Goal: Check status: Check status

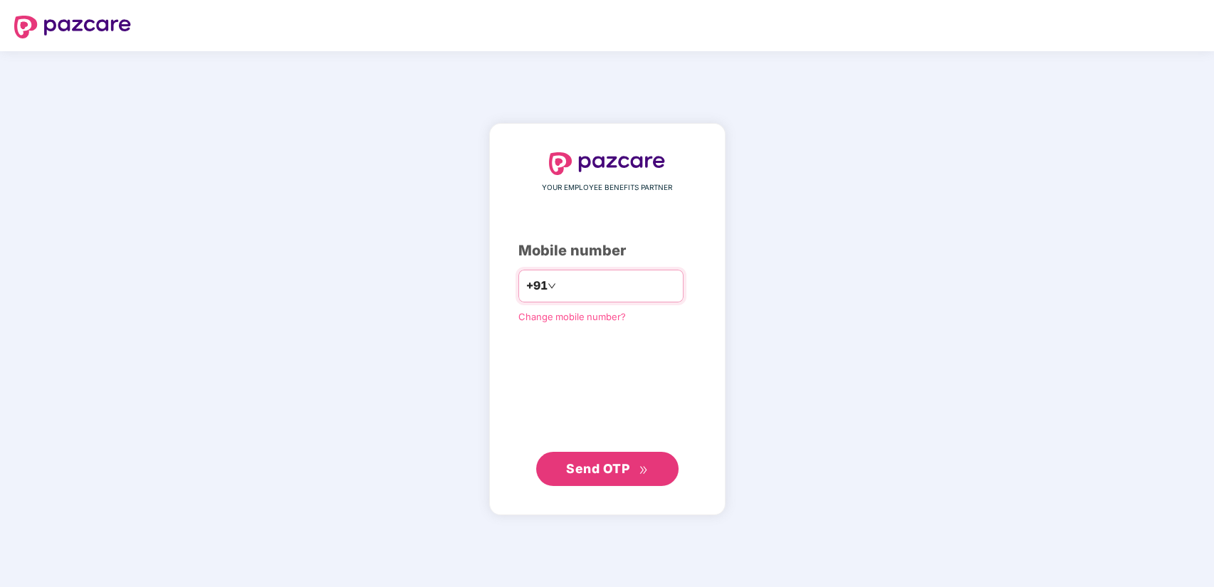
click at [649, 285] on input "number" at bounding box center [617, 286] width 117 height 23
type input "**********"
click at [621, 460] on span "Send OTP" at bounding box center [607, 469] width 82 height 20
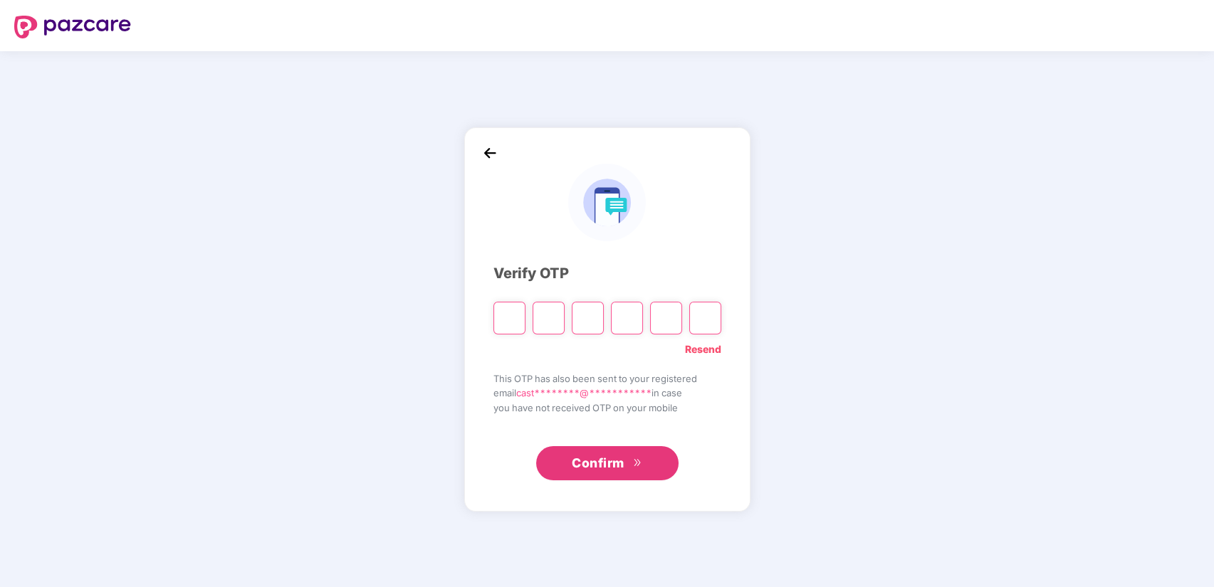
paste input "*"
type input "*"
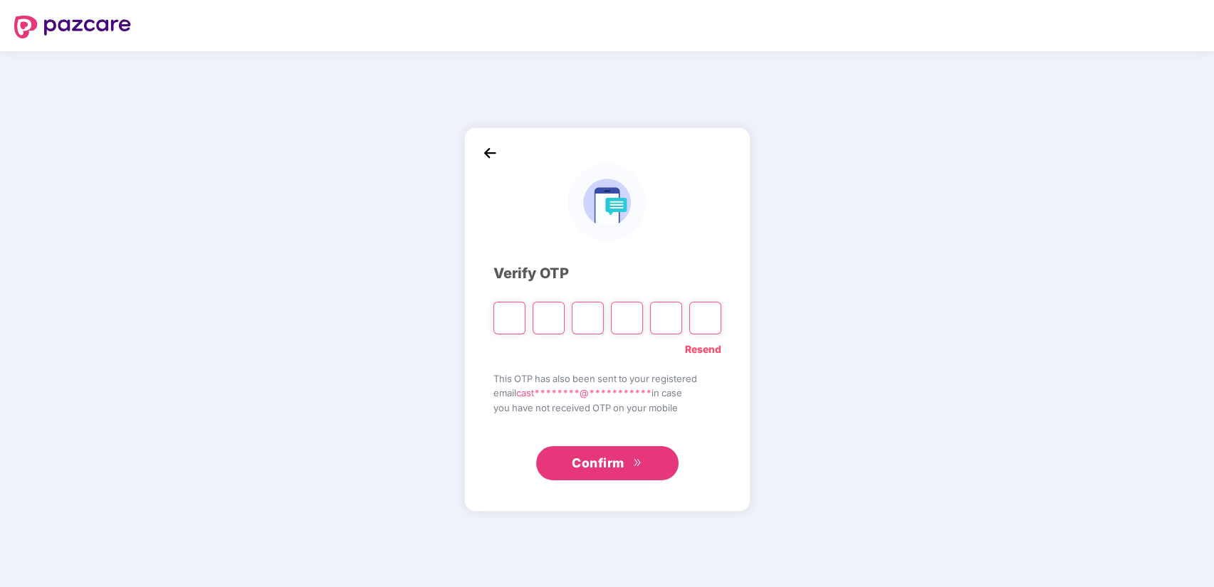
type input "*"
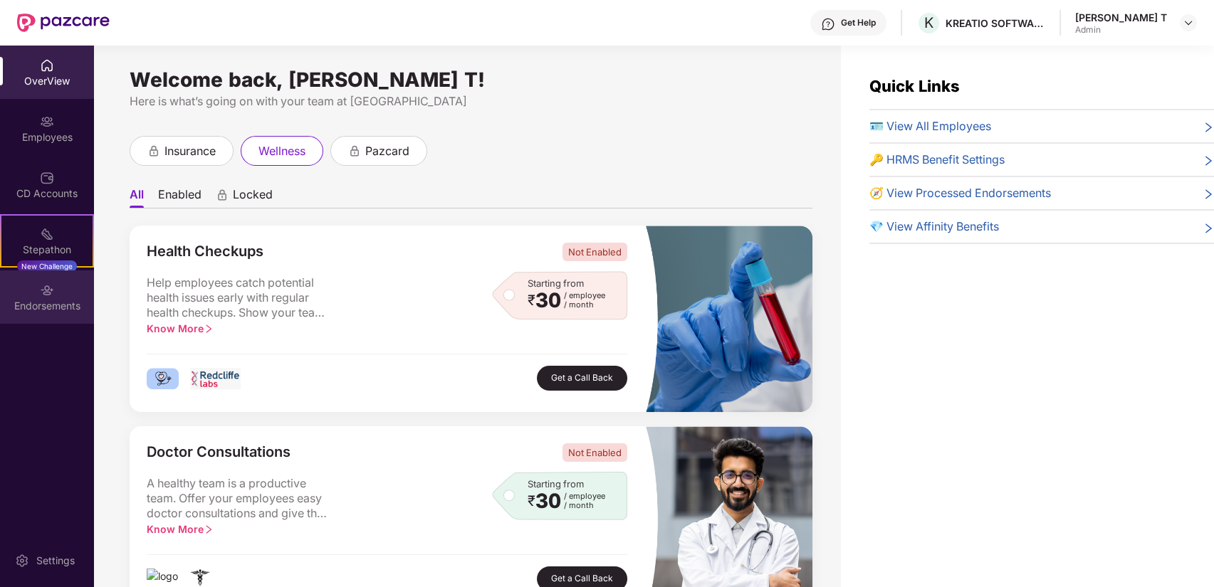
click at [41, 306] on div "Endorsements" at bounding box center [47, 306] width 94 height 14
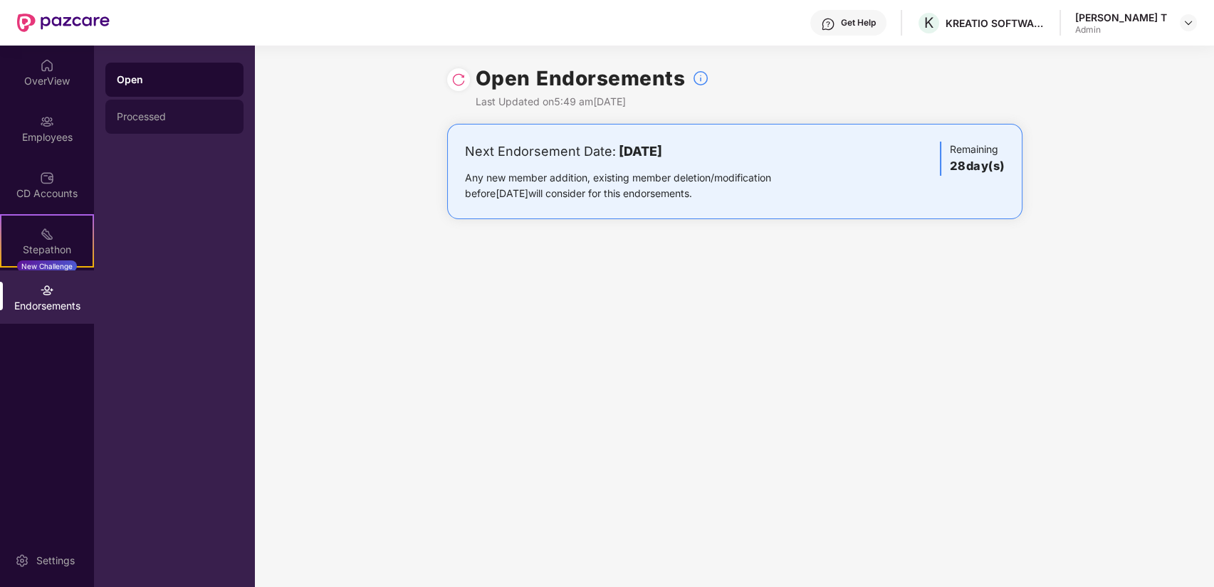
click at [181, 103] on div "Processed" at bounding box center [174, 117] width 138 height 34
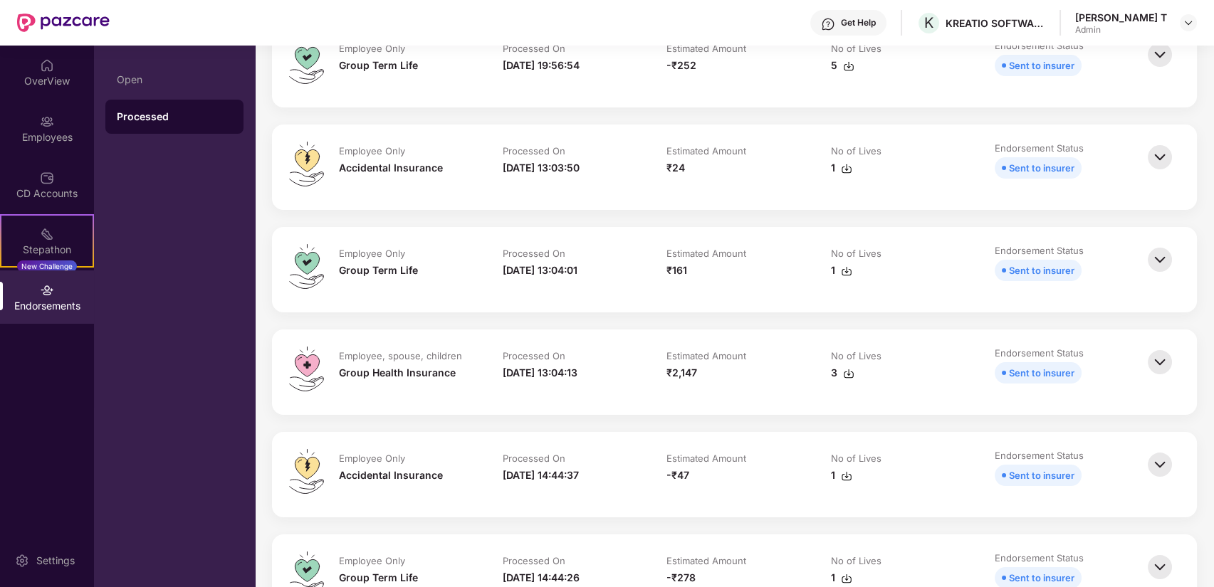
scroll to position [158, 0]
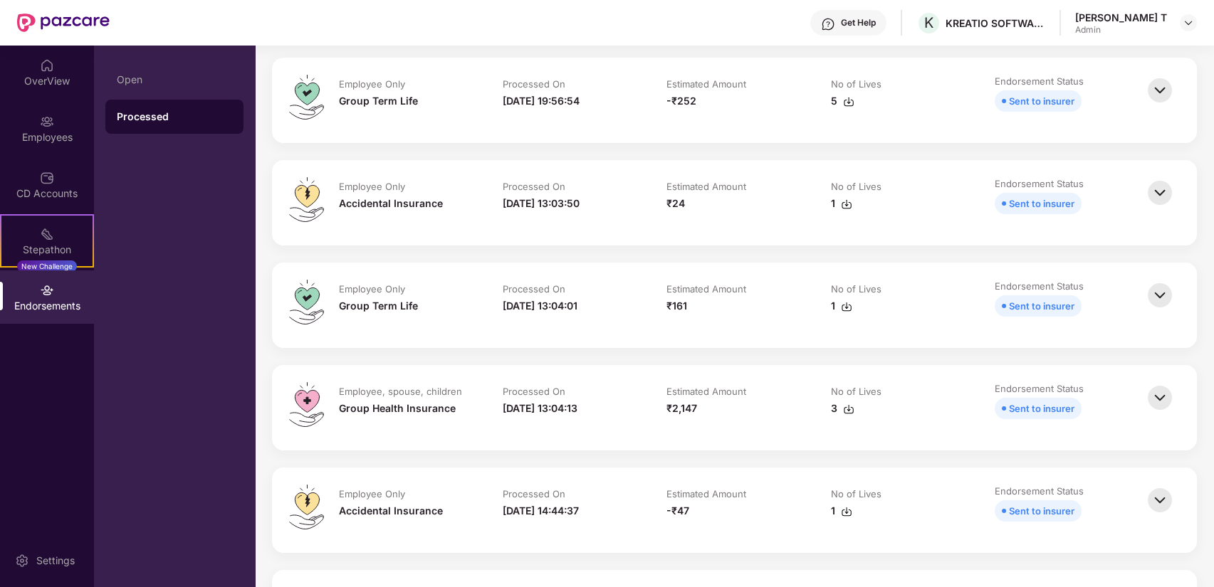
click at [1167, 298] on img at bounding box center [1159, 295] width 31 height 31
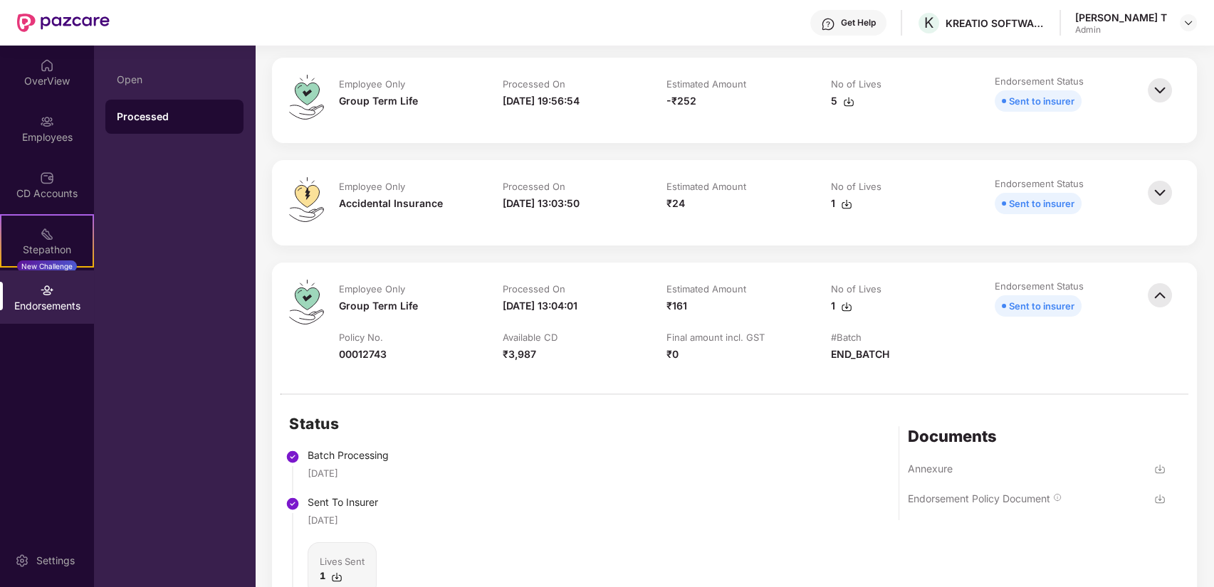
click at [842, 306] on img at bounding box center [846, 306] width 11 height 11
click at [1154, 300] on img at bounding box center [1159, 295] width 31 height 31
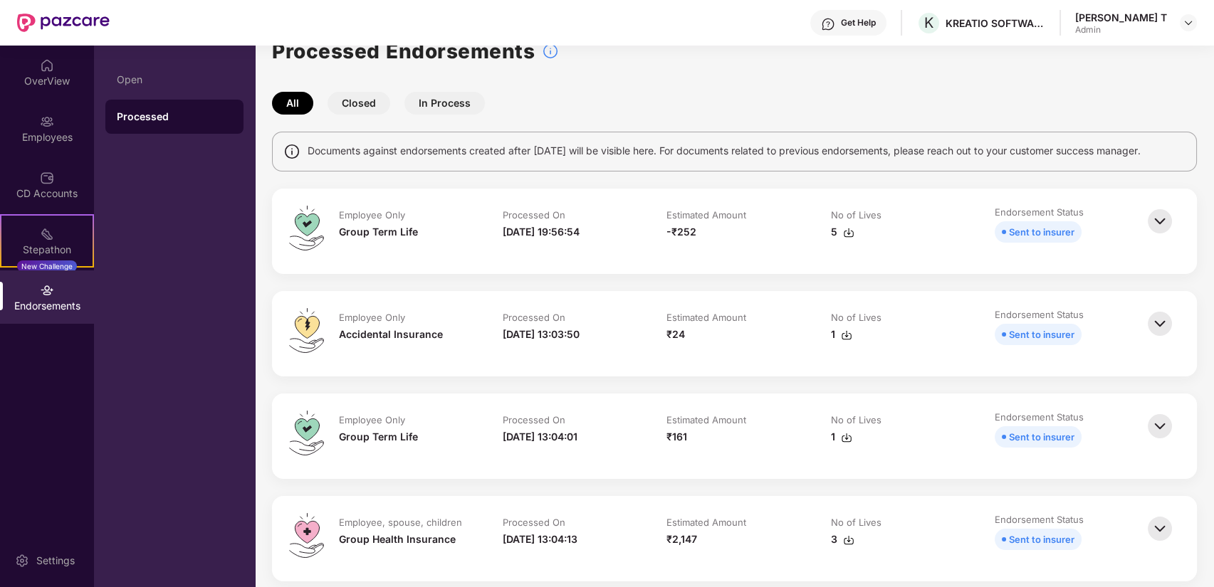
scroll to position [0, 0]
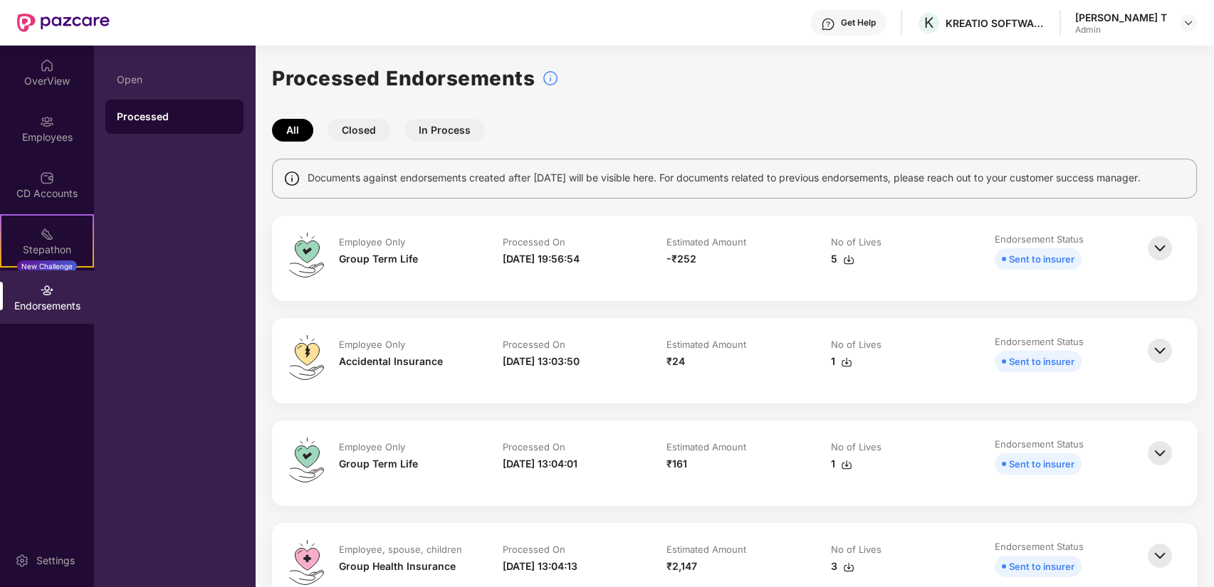
click at [387, 243] on div "Employee Only" at bounding box center [372, 242] width 66 height 13
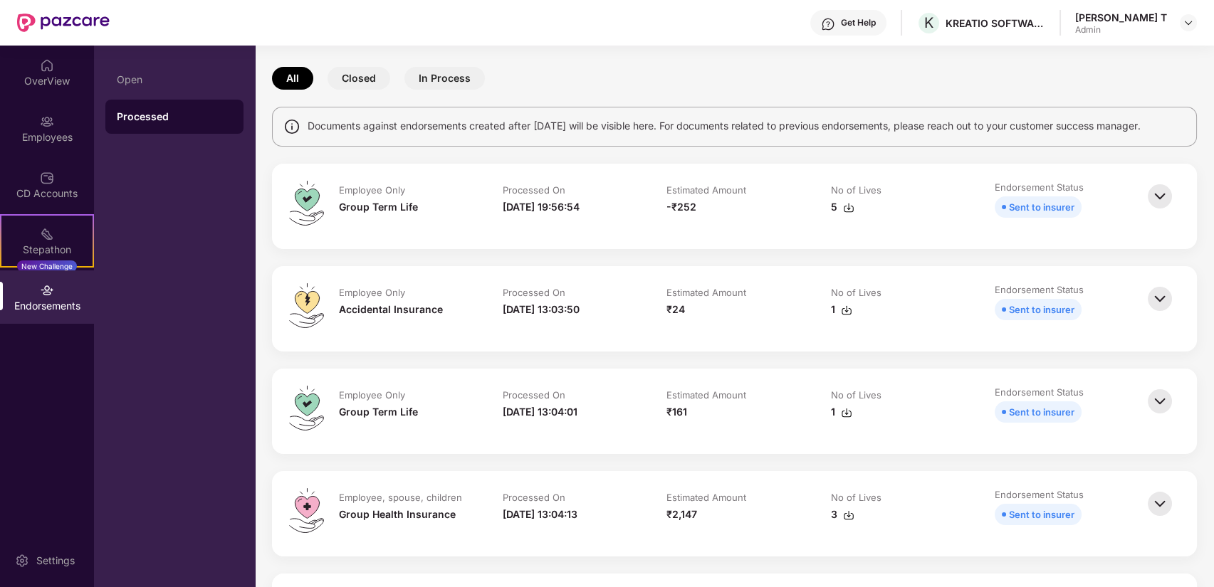
scroll to position [79, 0]
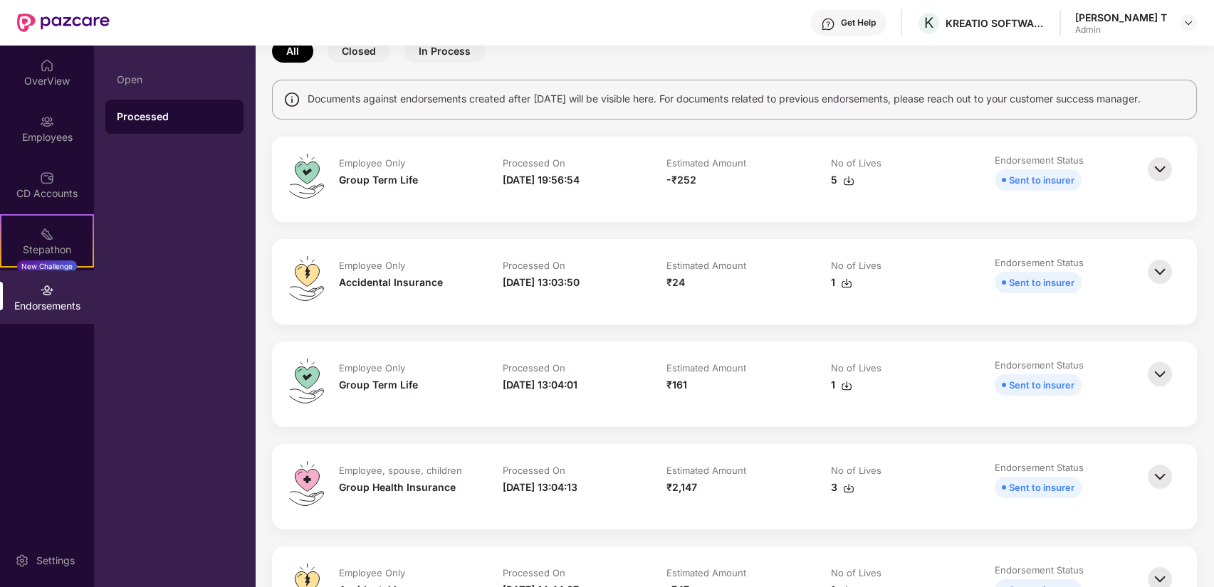
click at [1162, 271] on img at bounding box center [1159, 271] width 31 height 31
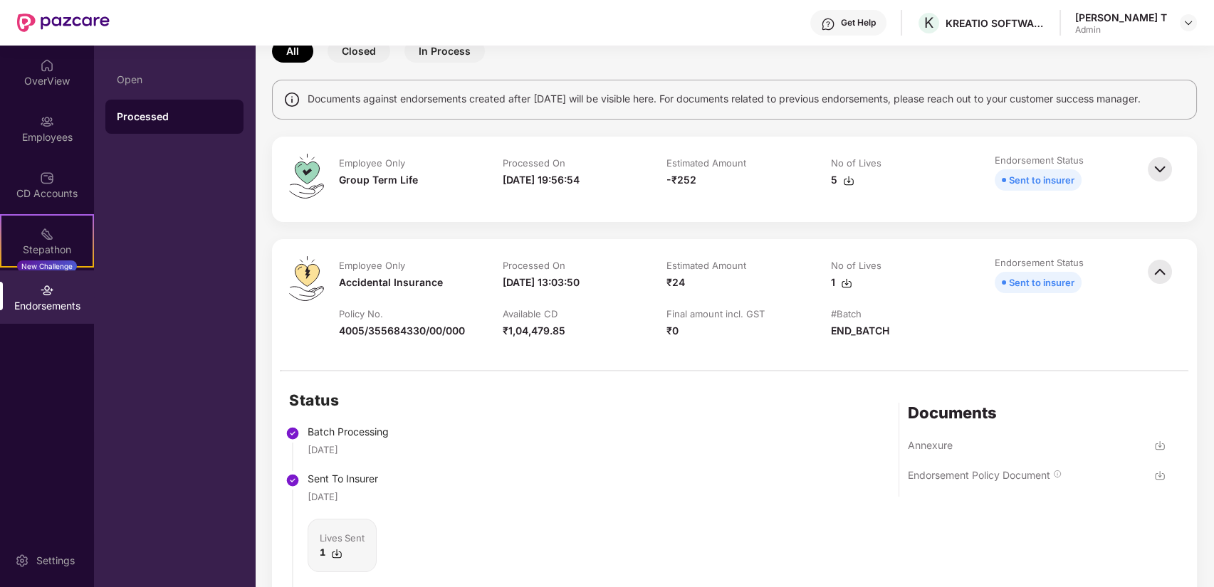
scroll to position [316, 0]
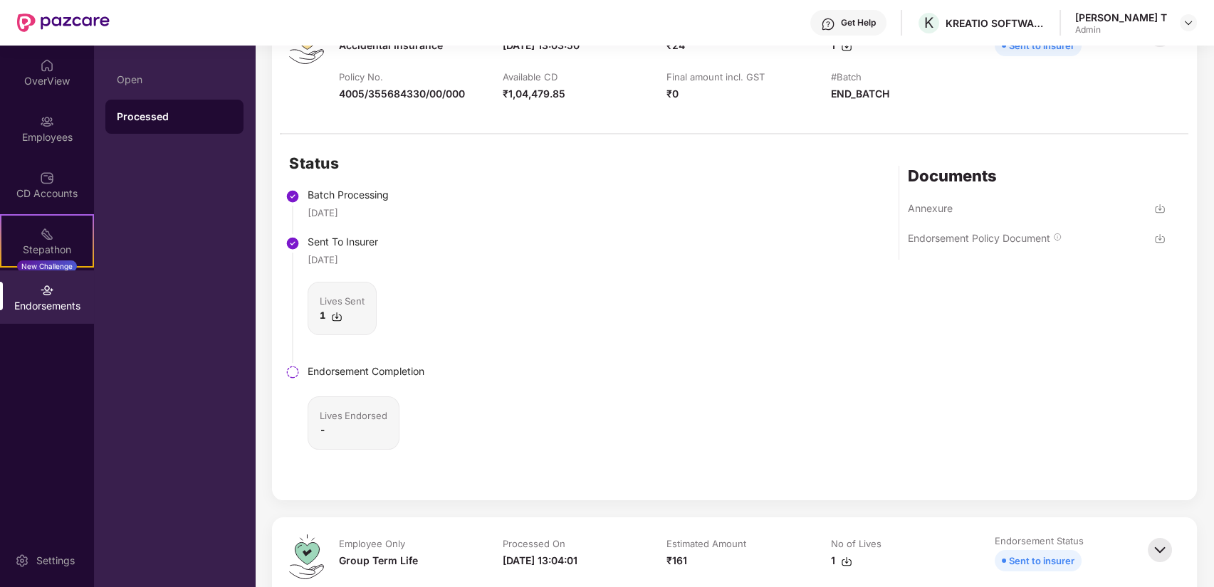
click at [1160, 238] on img at bounding box center [1159, 238] width 11 height 11
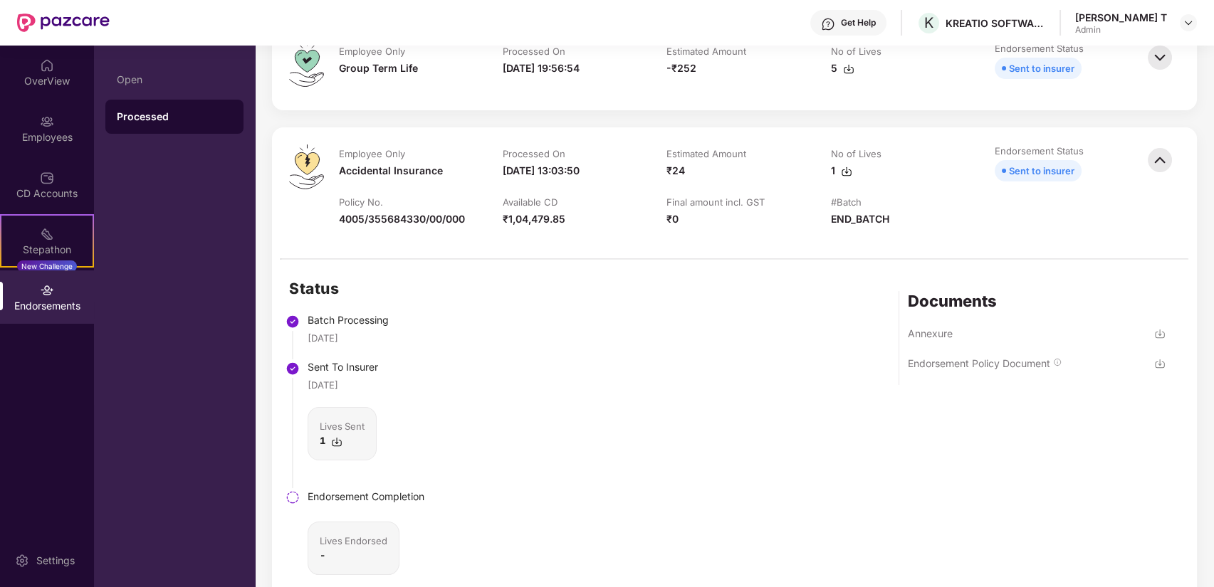
scroll to position [158, 0]
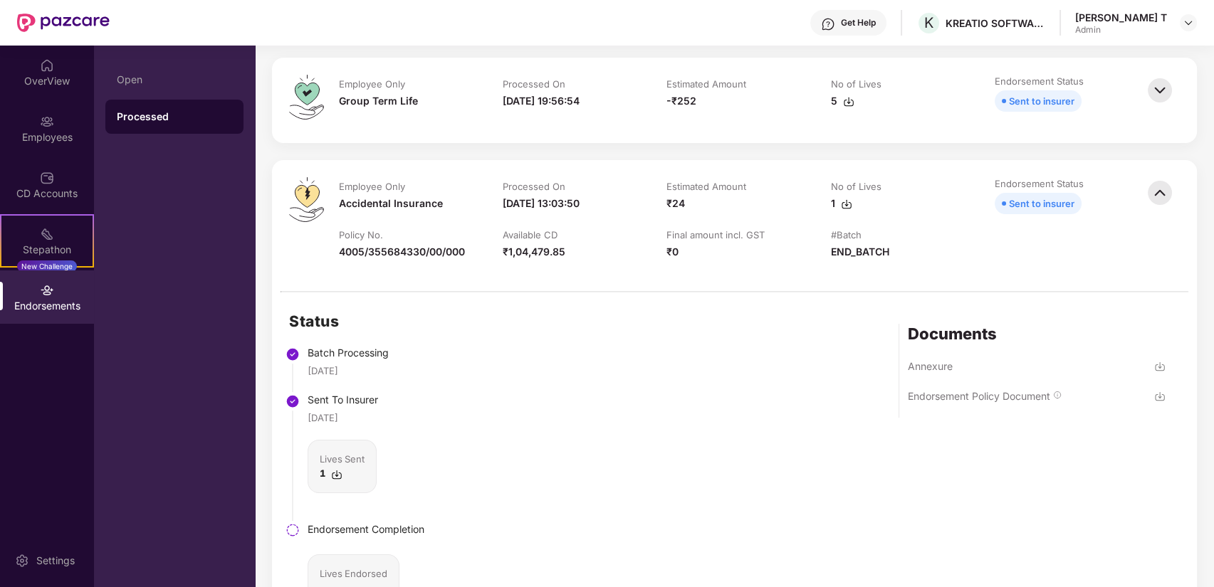
click at [1159, 369] on img at bounding box center [1159, 366] width 11 height 11
click at [842, 204] on img at bounding box center [846, 204] width 11 height 11
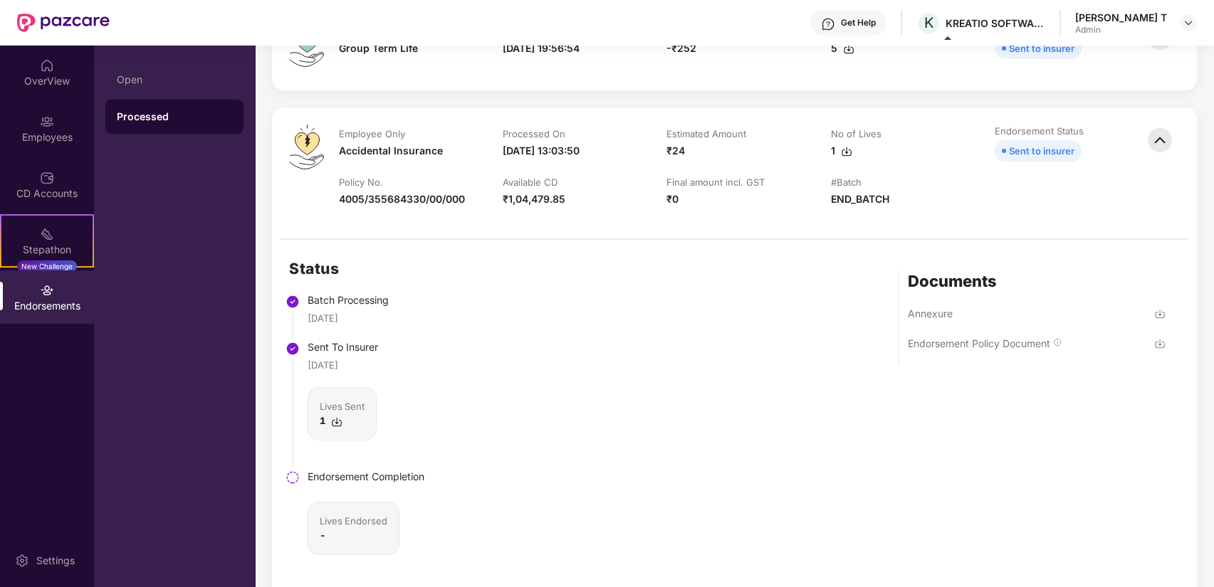
scroll to position [395, 0]
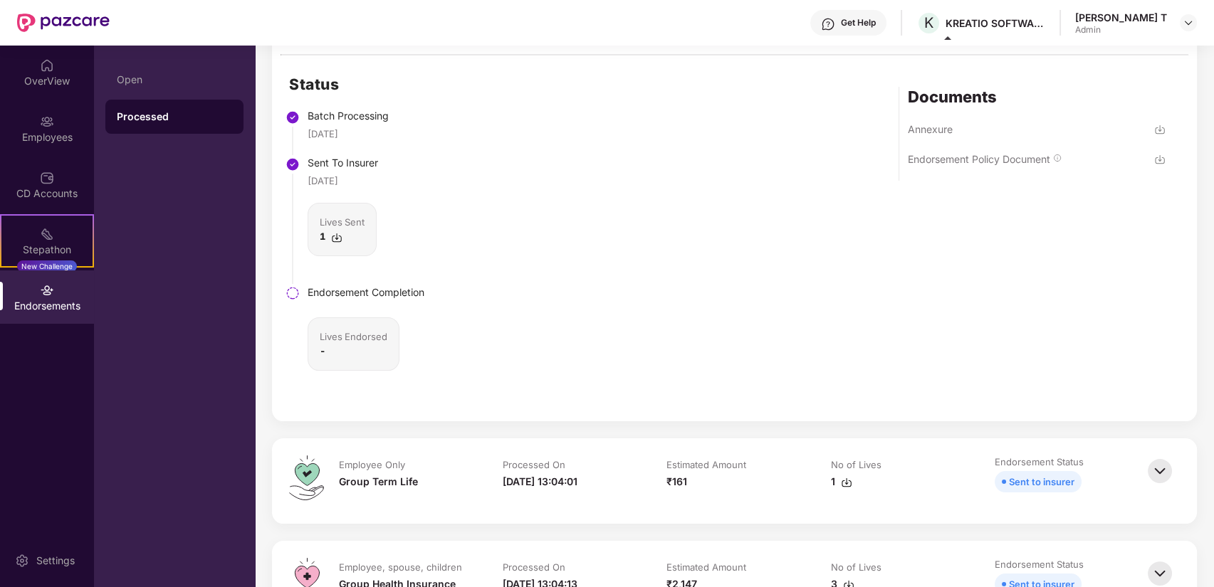
click at [335, 235] on img at bounding box center [336, 237] width 11 height 11
click at [604, 291] on div "Status Batch Processing [DATE] Sent To Insurer [DATE] Lives Sent 1 Endorsement …" at bounding box center [734, 239] width 925 height 366
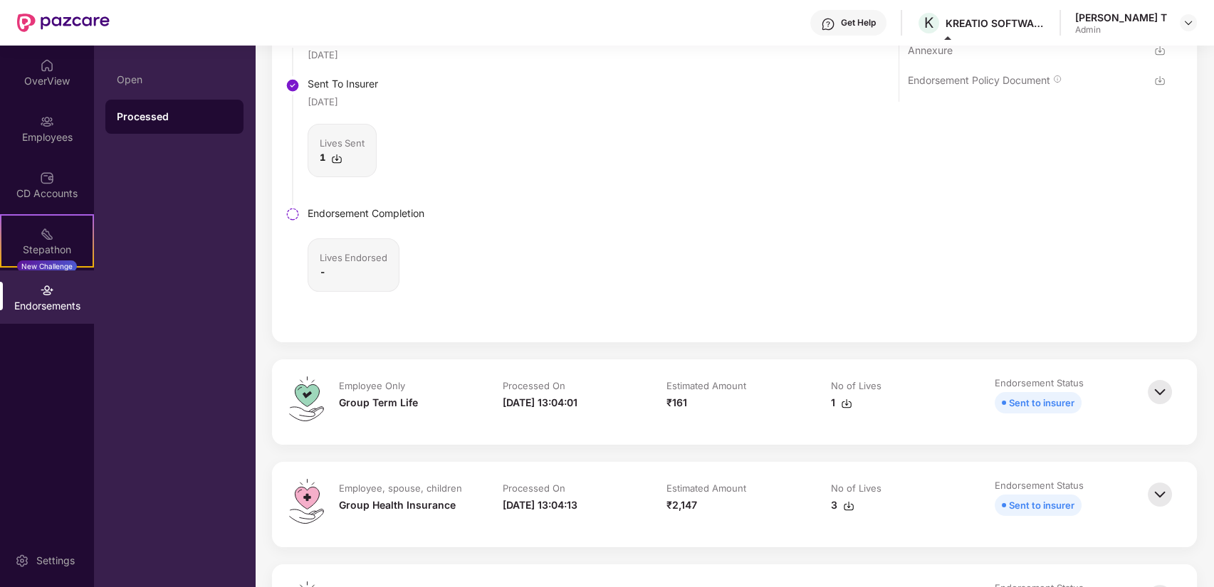
scroll to position [553, 0]
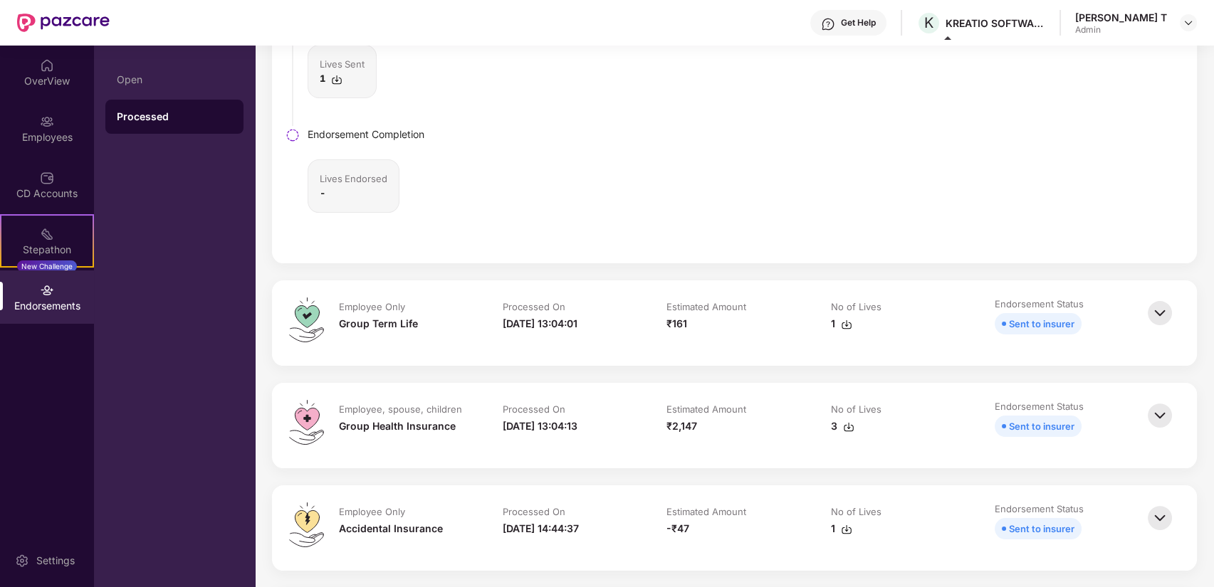
click at [1167, 317] on img at bounding box center [1159, 313] width 31 height 31
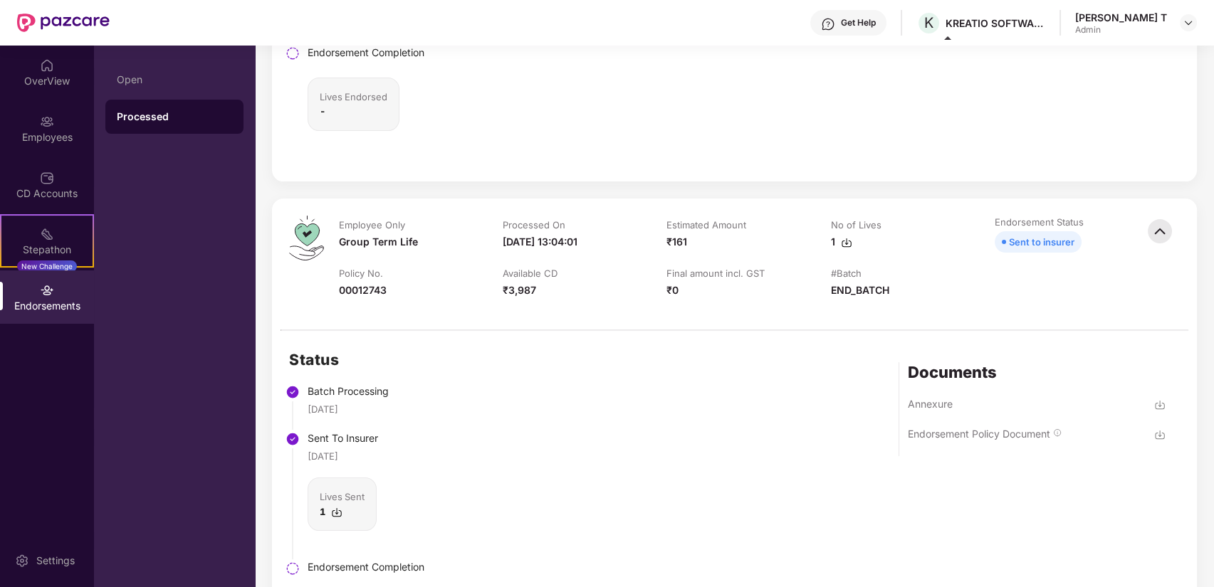
scroll to position [632, 0]
click at [1161, 436] on img at bounding box center [1159, 437] width 11 height 11
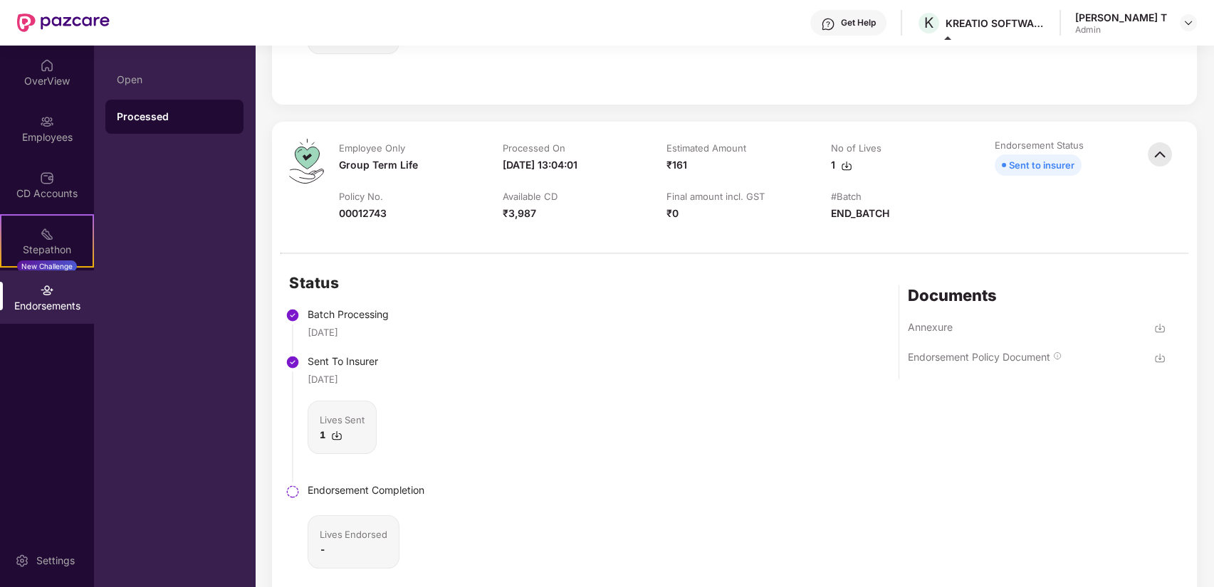
scroll to position [474, 0]
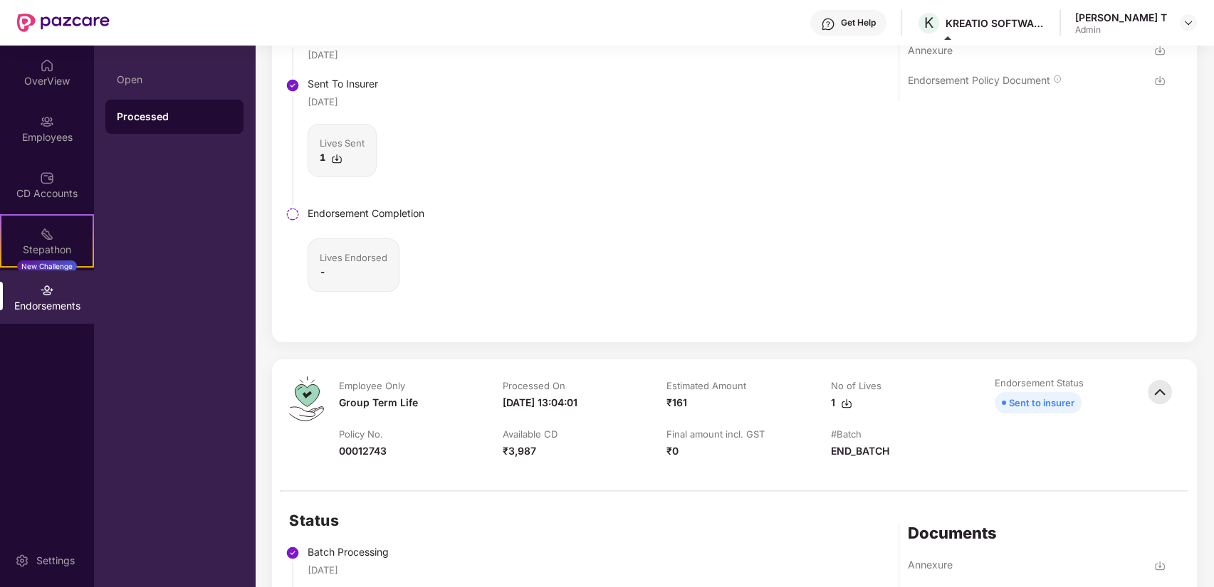
click at [1167, 389] on img at bounding box center [1159, 392] width 31 height 31
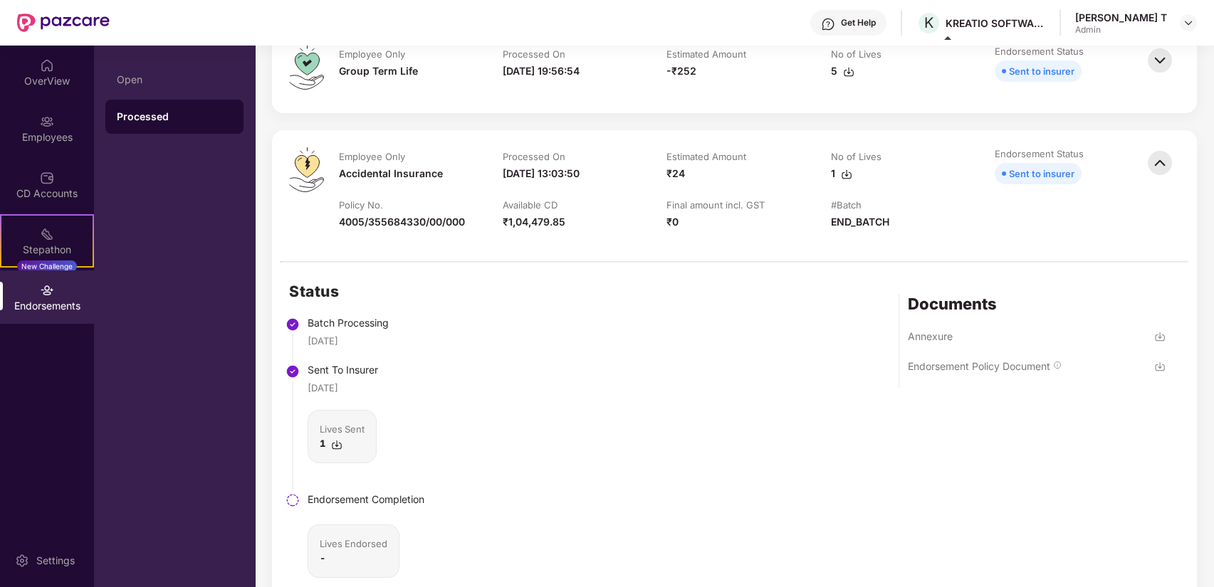
scroll to position [158, 0]
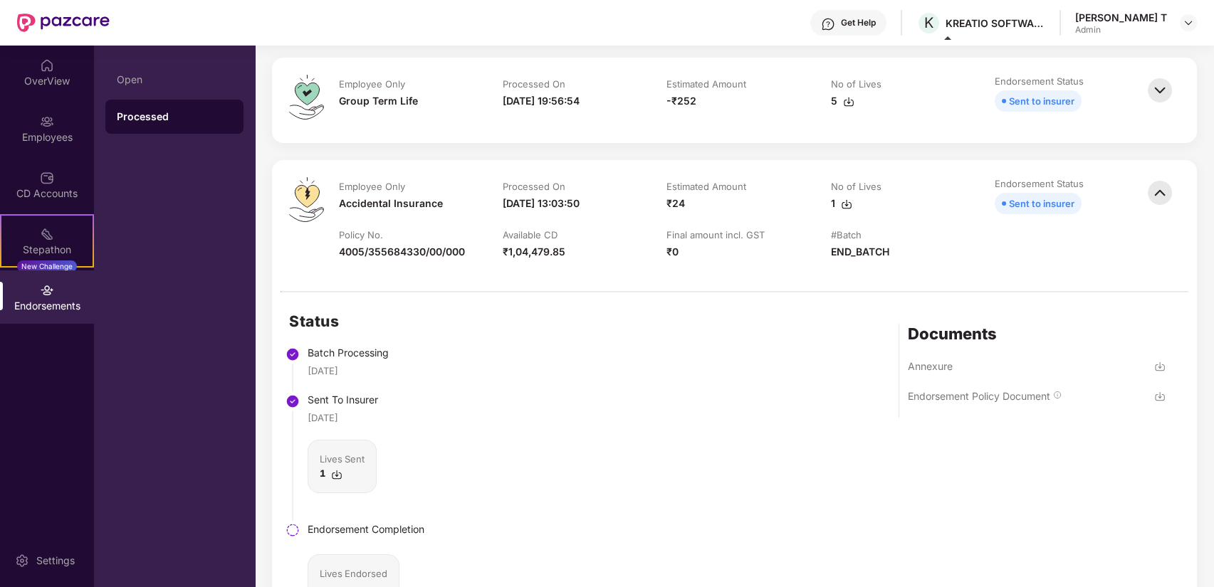
click at [841, 204] on img at bounding box center [846, 204] width 11 height 11
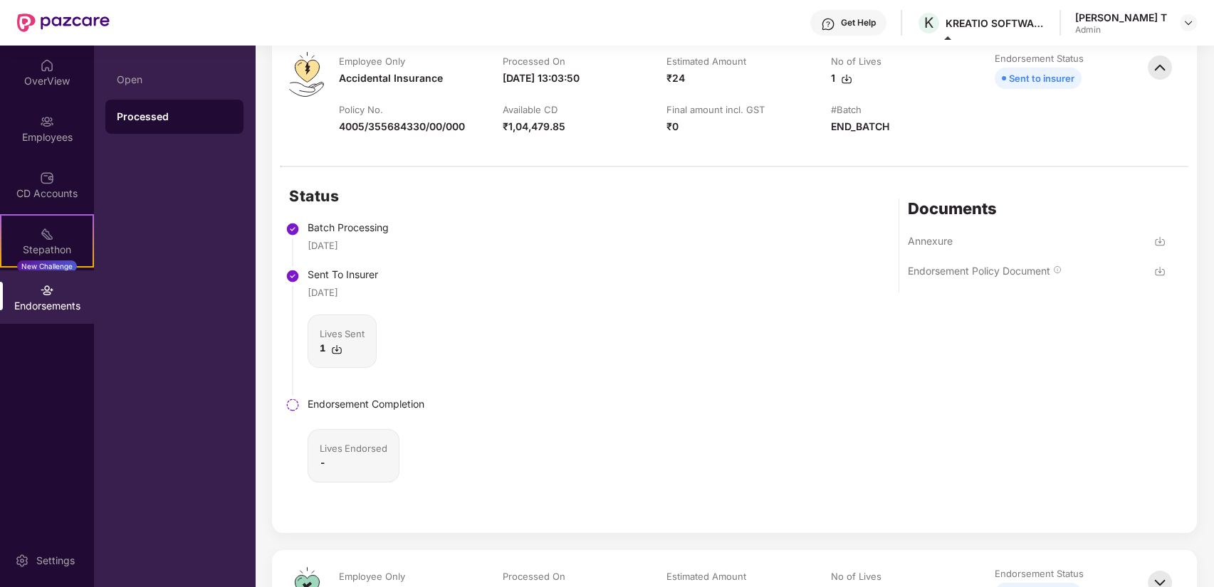
scroll to position [316, 0]
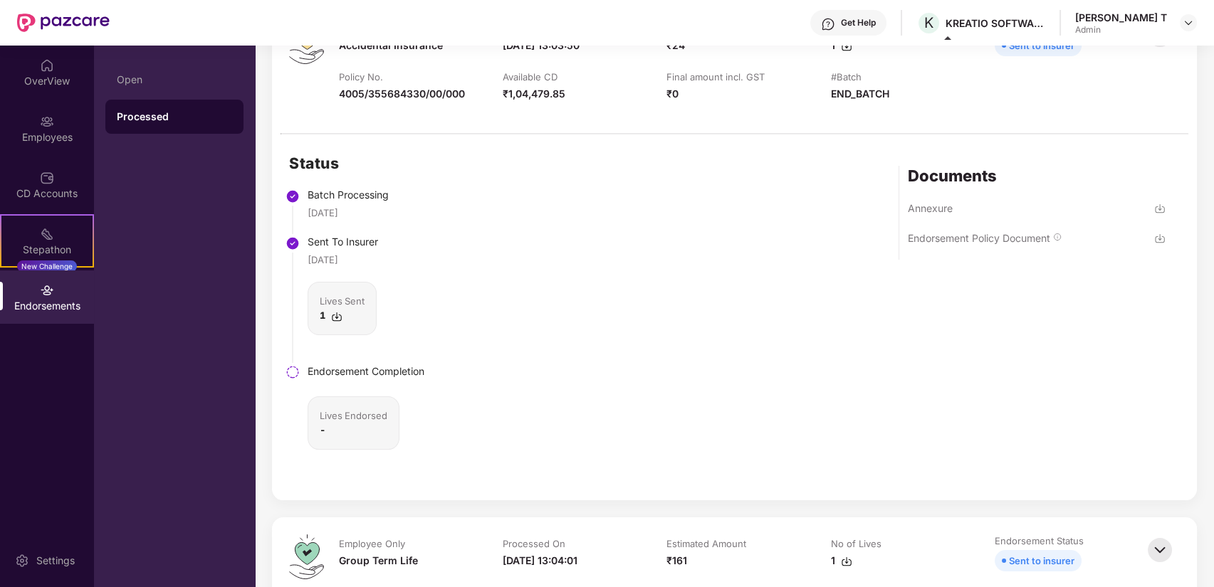
click at [336, 315] on img at bounding box center [336, 316] width 11 height 11
click at [675, 314] on div "Status Batch Processing [DATE] Sent To Insurer [DATE] Lives Sent 1 Endorsement …" at bounding box center [734, 318] width 925 height 366
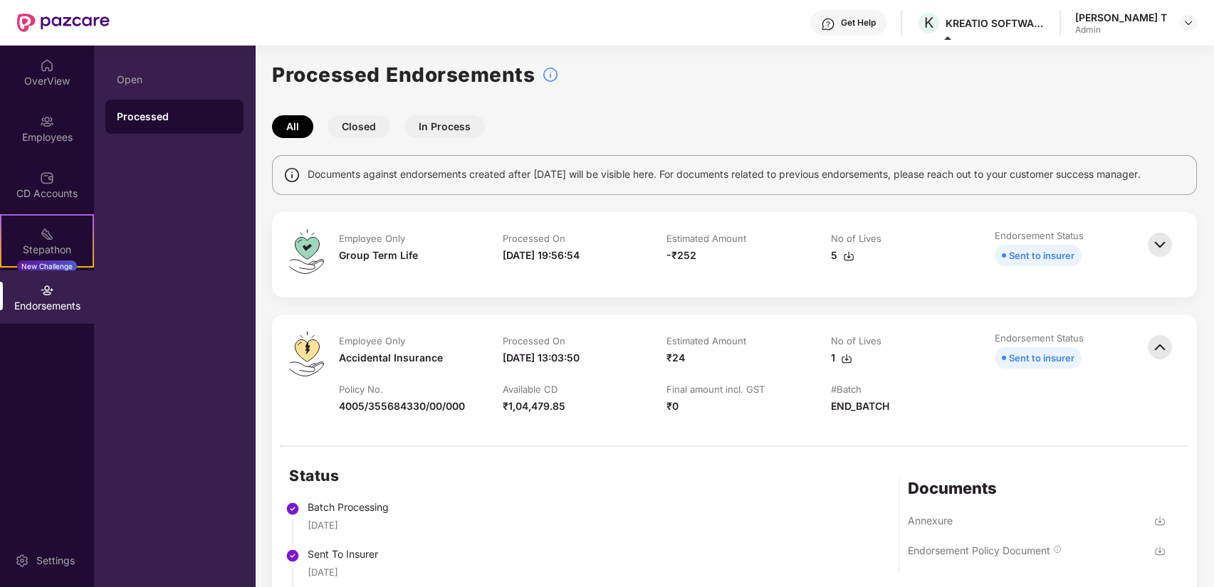
scroll to position [0, 0]
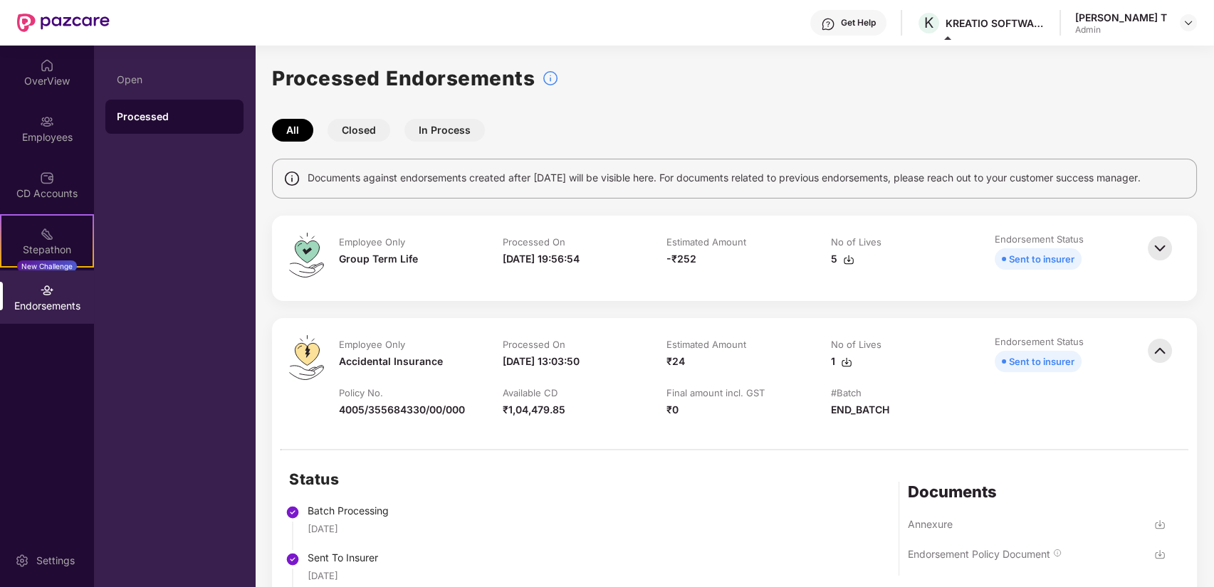
click at [1155, 352] on img at bounding box center [1159, 350] width 31 height 31
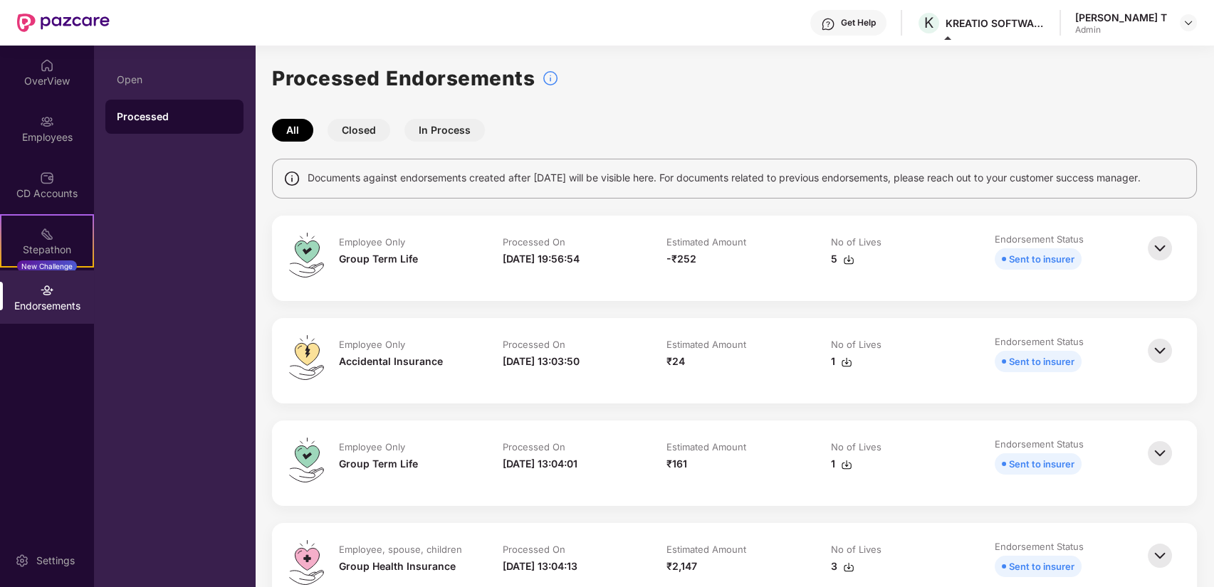
click at [1036, 364] on div "Sent to insurer" at bounding box center [1041, 362] width 65 height 16
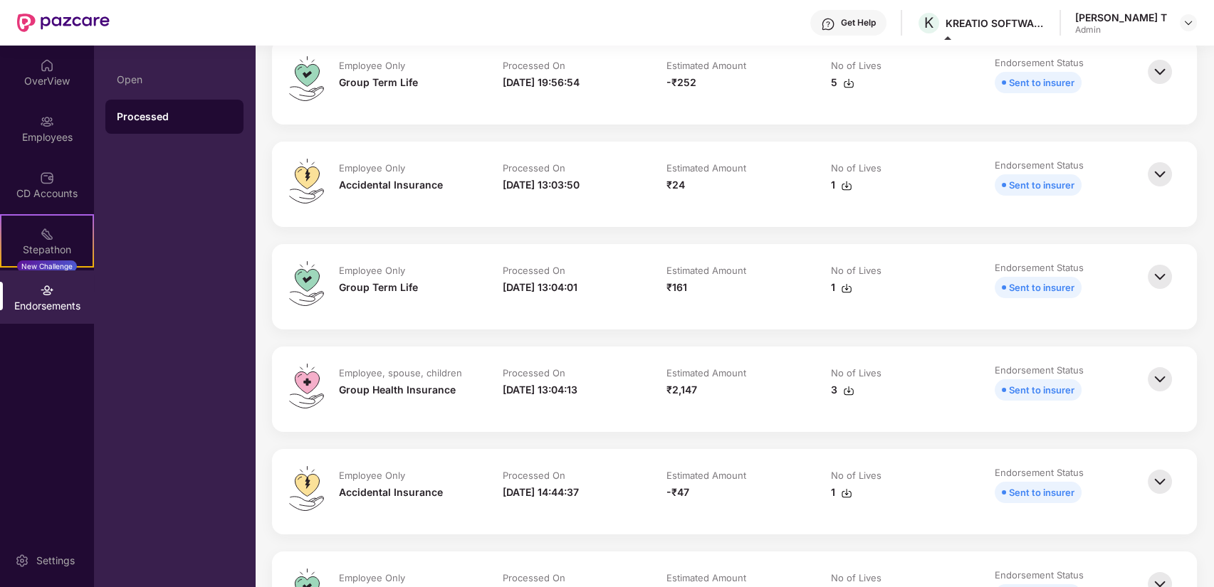
scroll to position [237, 0]
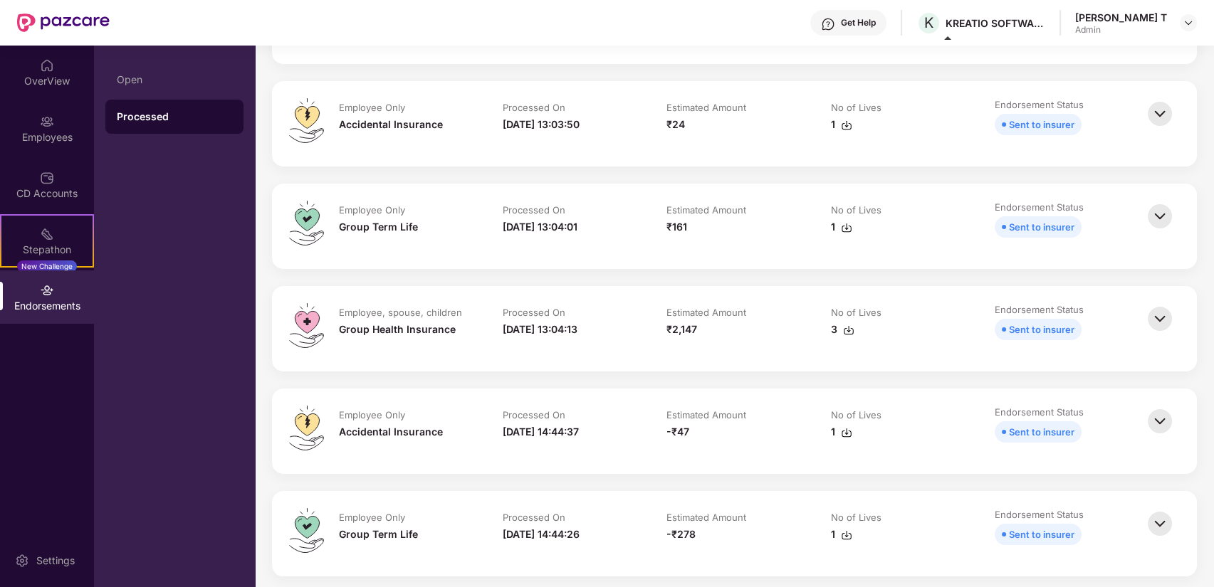
click at [1032, 226] on div "Sent to insurer" at bounding box center [1041, 227] width 65 height 16
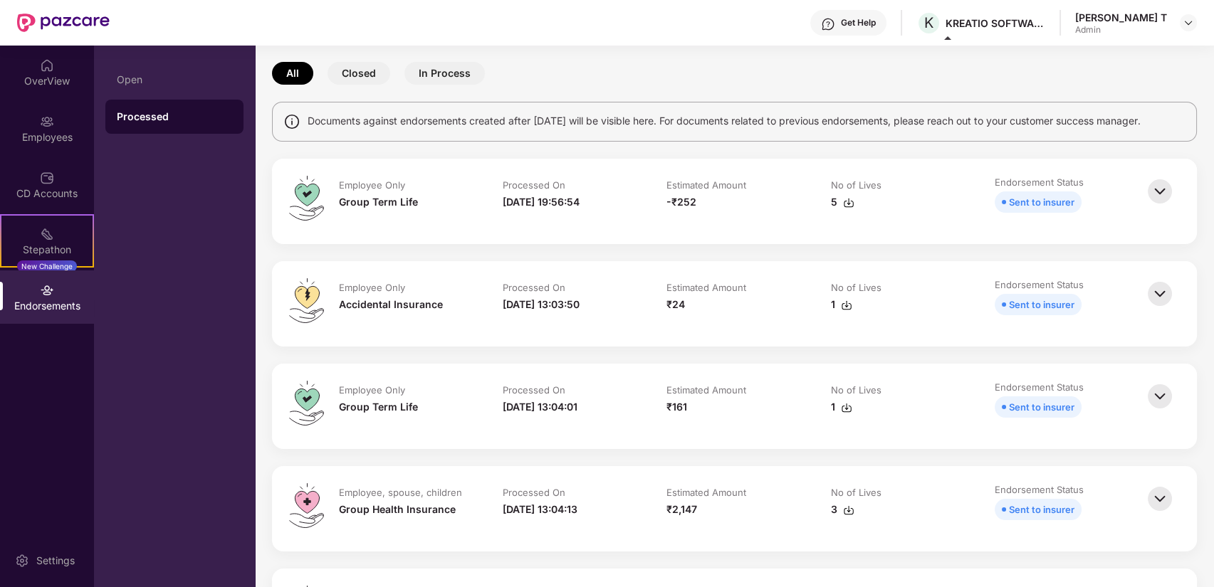
scroll to position [158, 0]
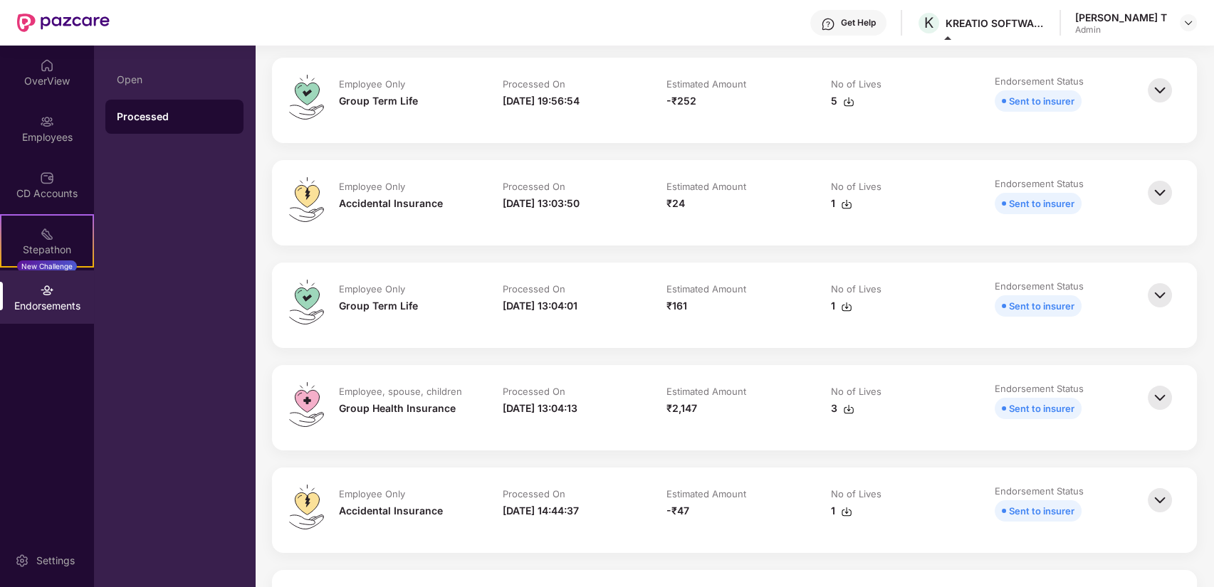
click at [844, 204] on img at bounding box center [846, 204] width 11 height 11
click at [52, 307] on div "Endorsements" at bounding box center [47, 306] width 94 height 14
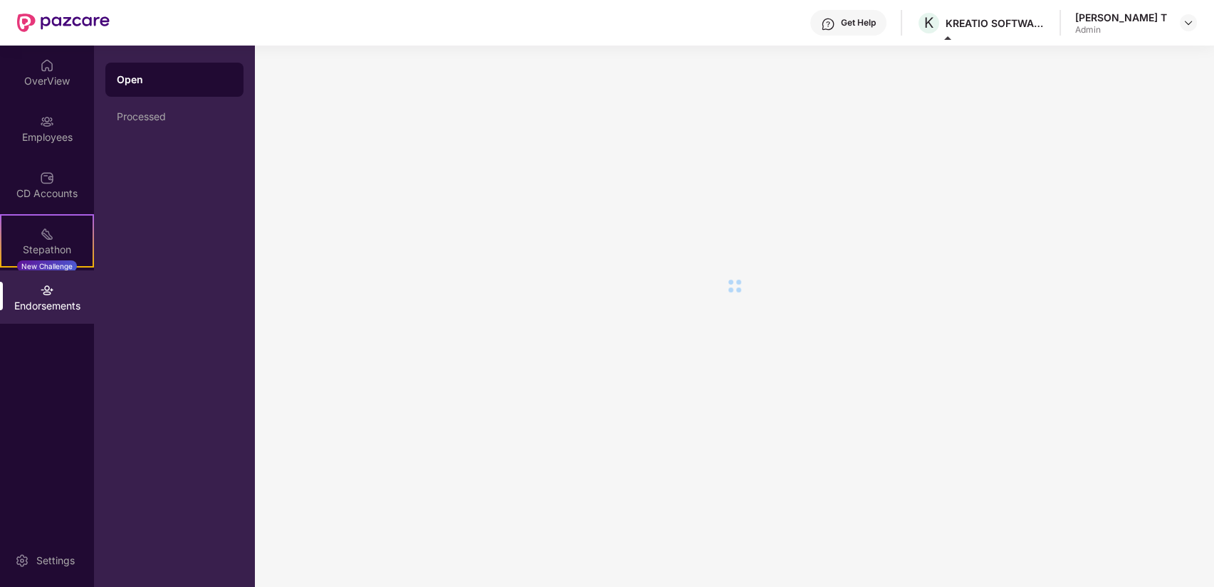
scroll to position [0, 0]
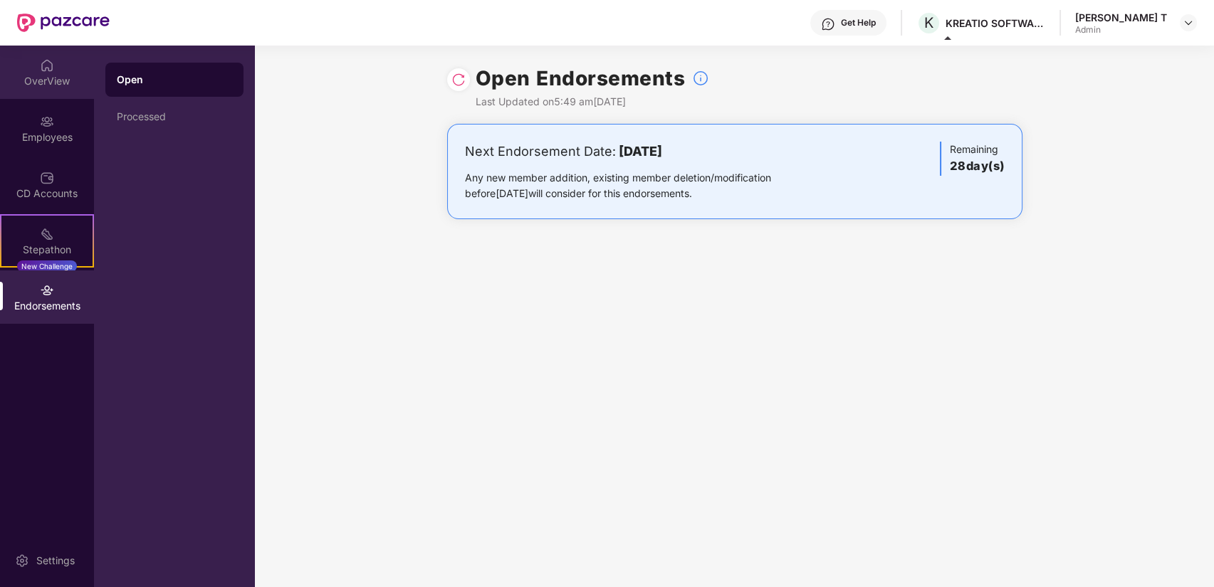
click at [49, 70] on img at bounding box center [47, 65] width 14 height 14
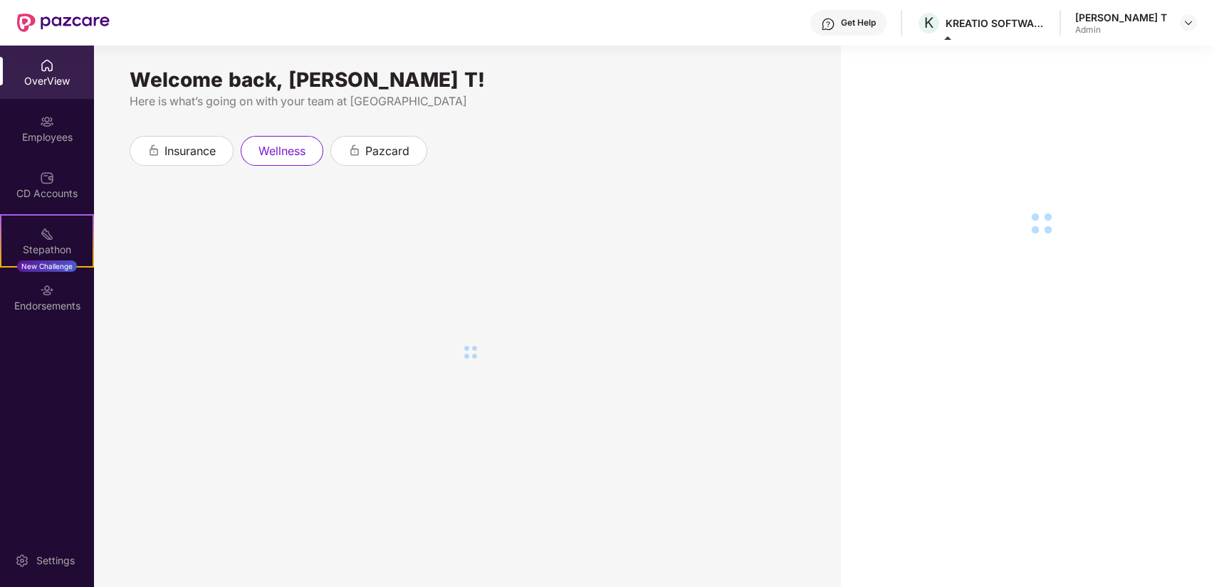
click at [65, 196] on div "CD Accounts" at bounding box center [47, 194] width 94 height 14
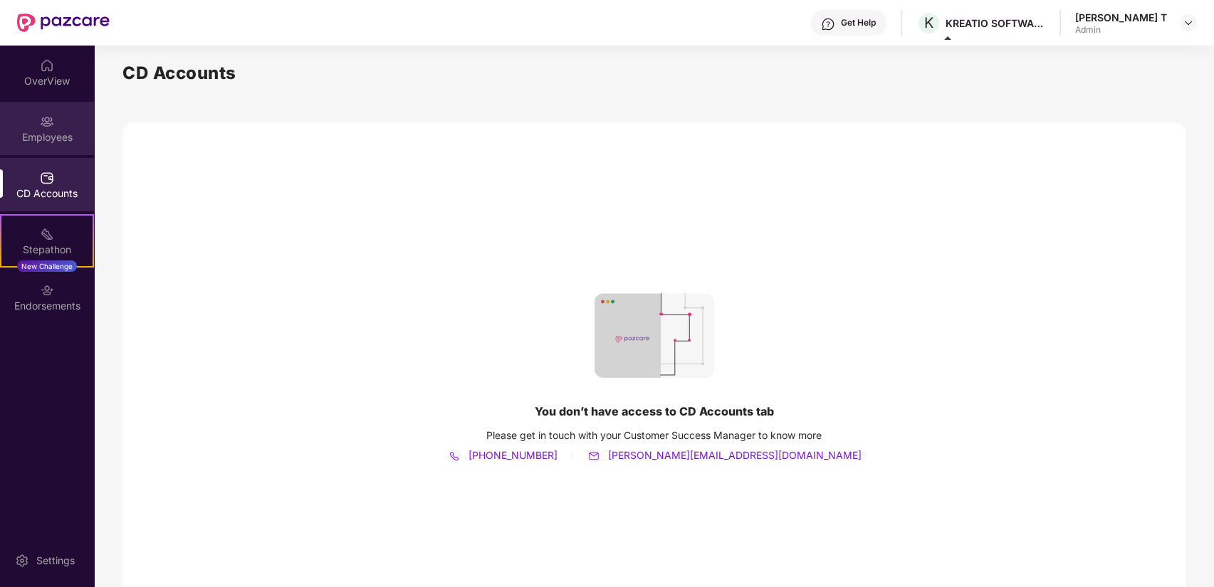
click at [61, 138] on div "Employees" at bounding box center [47, 137] width 94 height 14
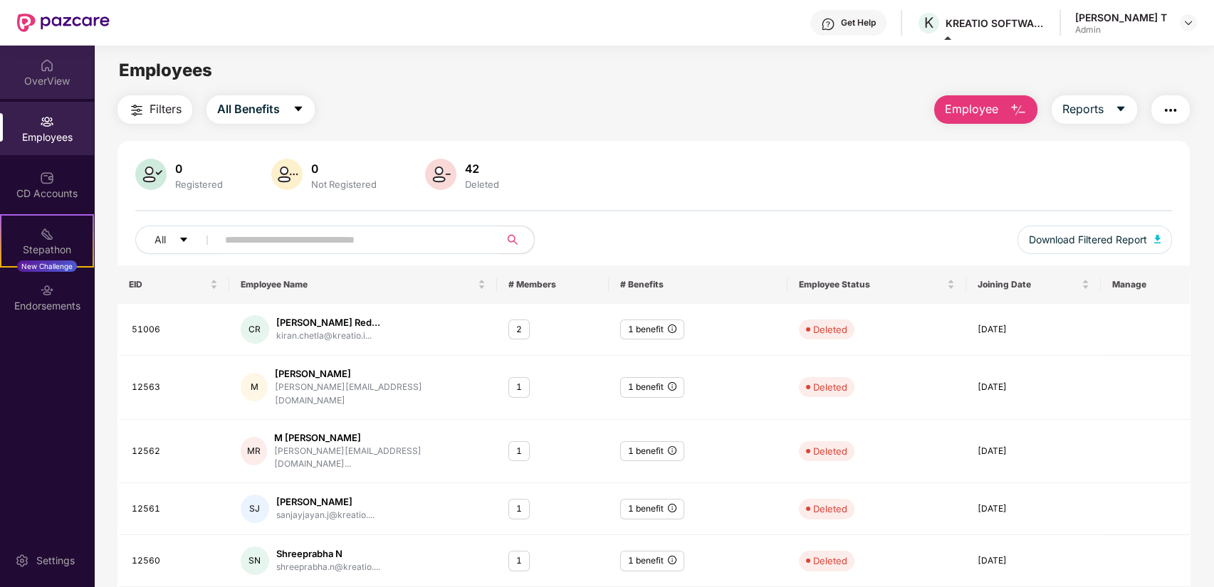
click at [38, 50] on div "OverView" at bounding box center [47, 72] width 94 height 53
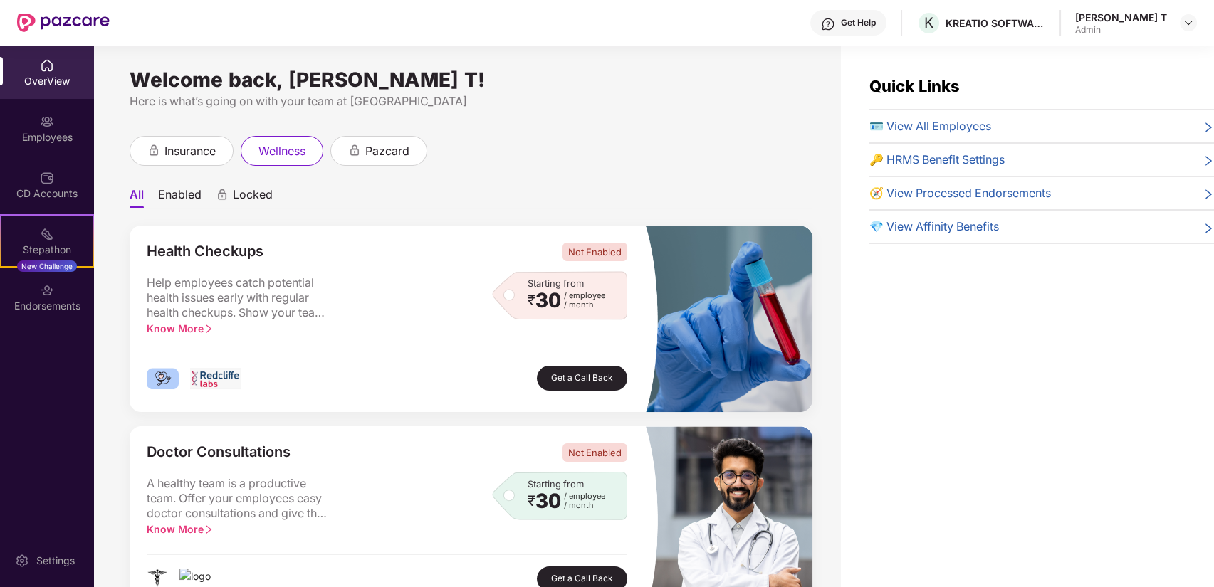
click at [1162, 24] on div "Admin" at bounding box center [1121, 29] width 92 height 11
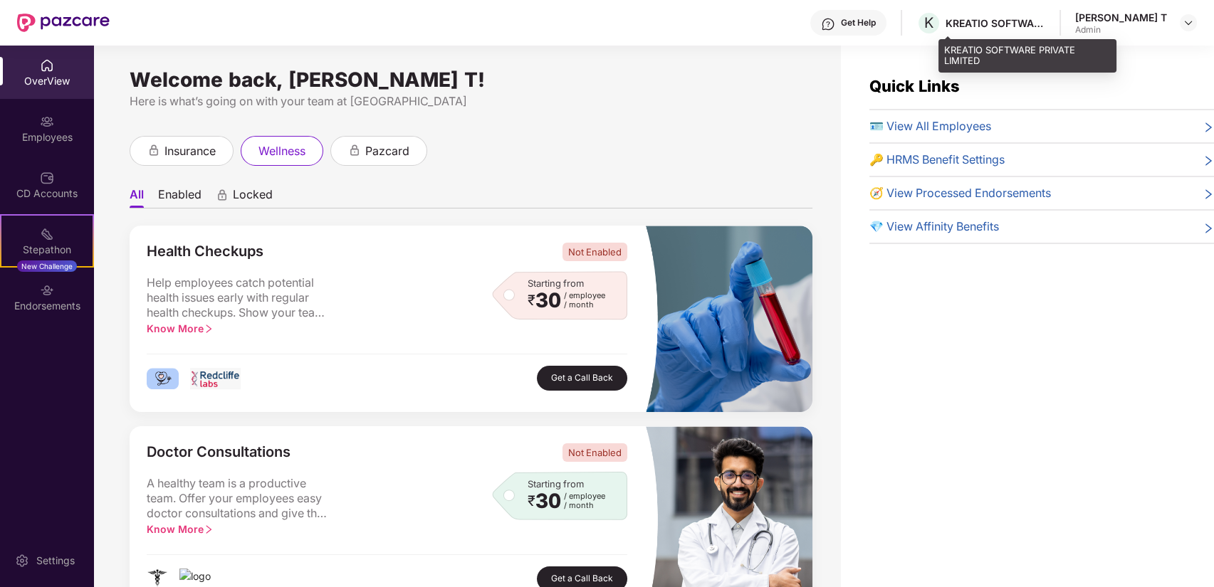
click at [1044, 23] on div "KREATIO SOFTWARE PRIVATE LIMITED" at bounding box center [995, 23] width 100 height 14
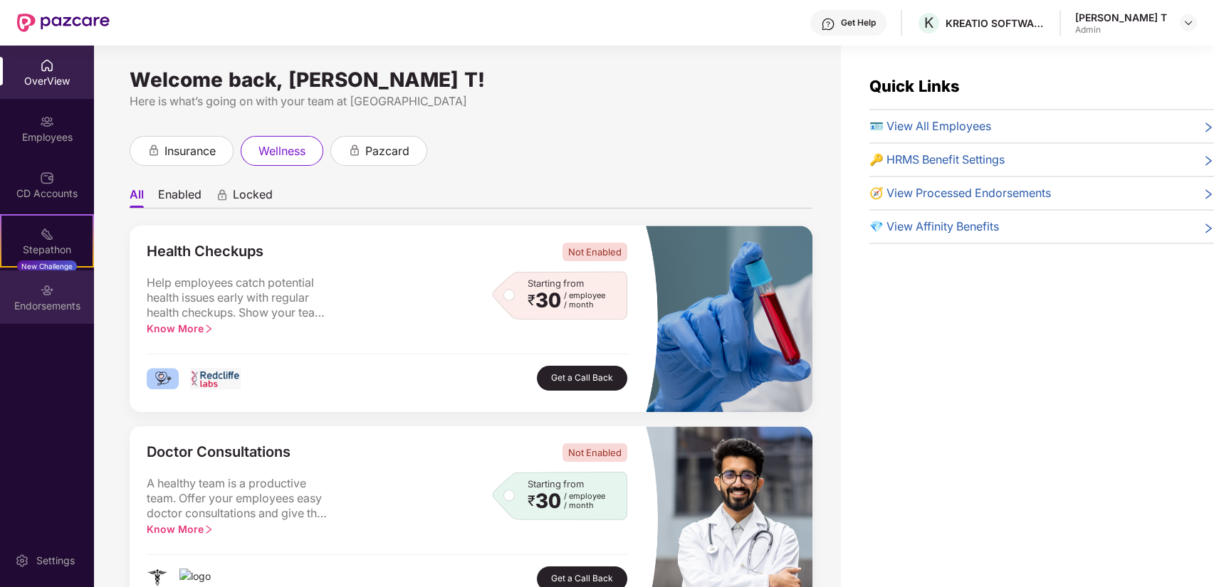
click at [41, 304] on div "Endorsements" at bounding box center [47, 306] width 94 height 14
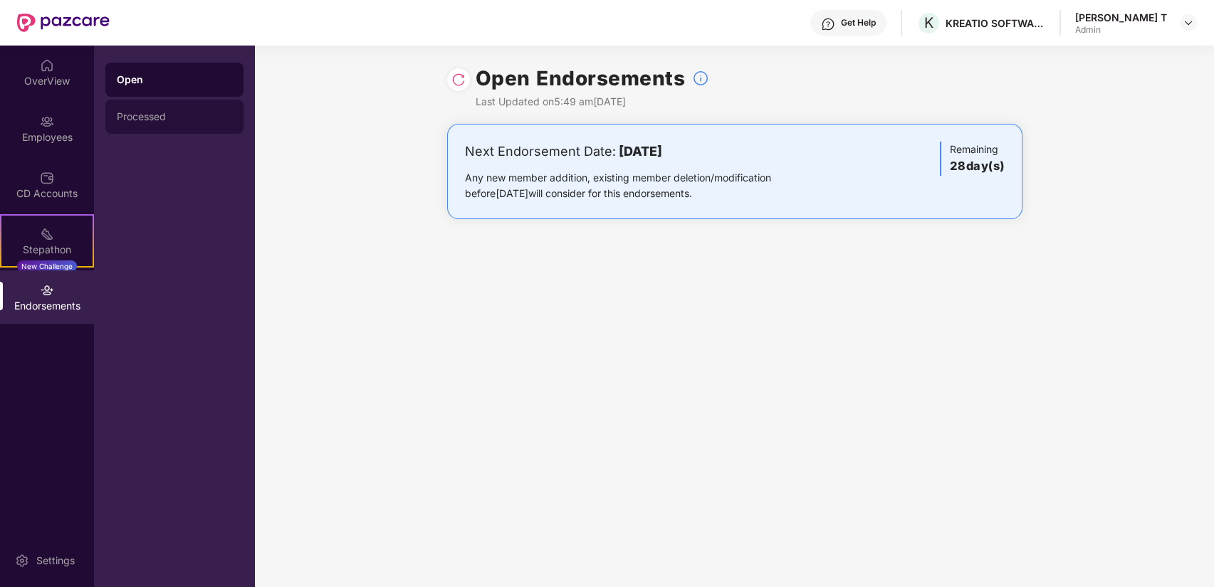
click at [142, 111] on div "Processed" at bounding box center [174, 116] width 115 height 11
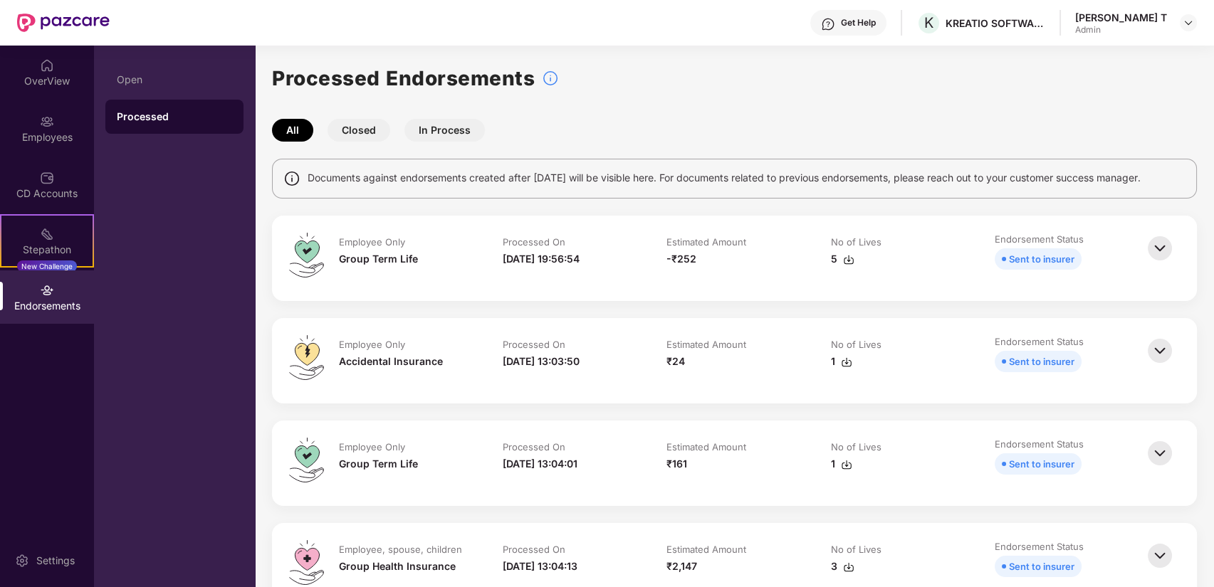
drag, startPoint x: 352, startPoint y: 125, endPoint x: 335, endPoint y: 130, distance: 18.7
click at [353, 125] on button "Closed" at bounding box center [358, 130] width 63 height 23
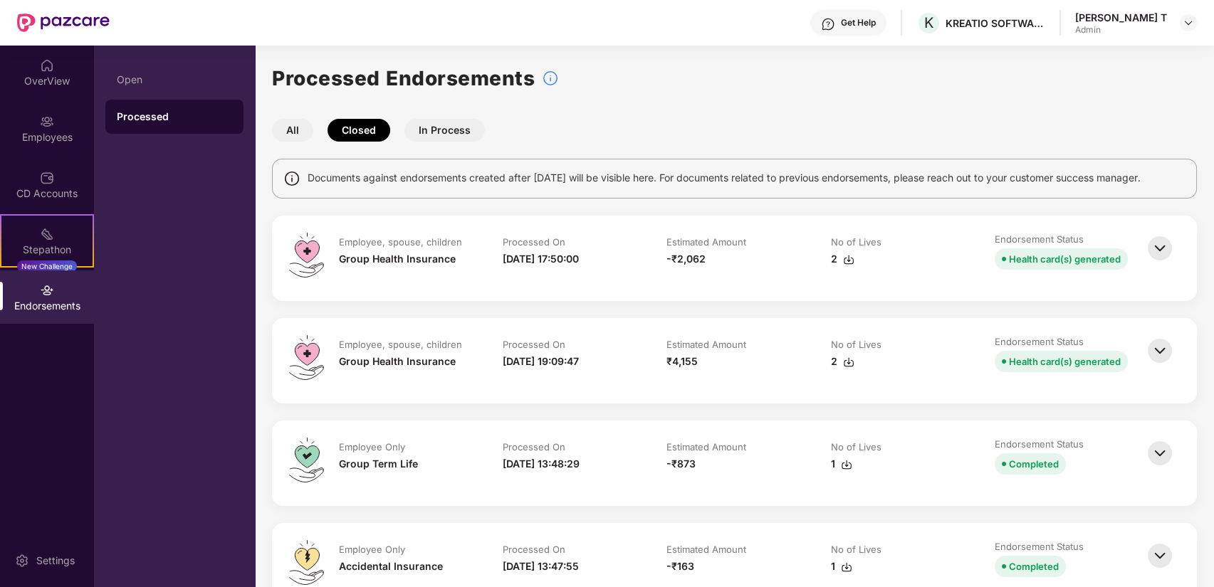
click at [438, 137] on button "In Process" at bounding box center [444, 130] width 80 height 23
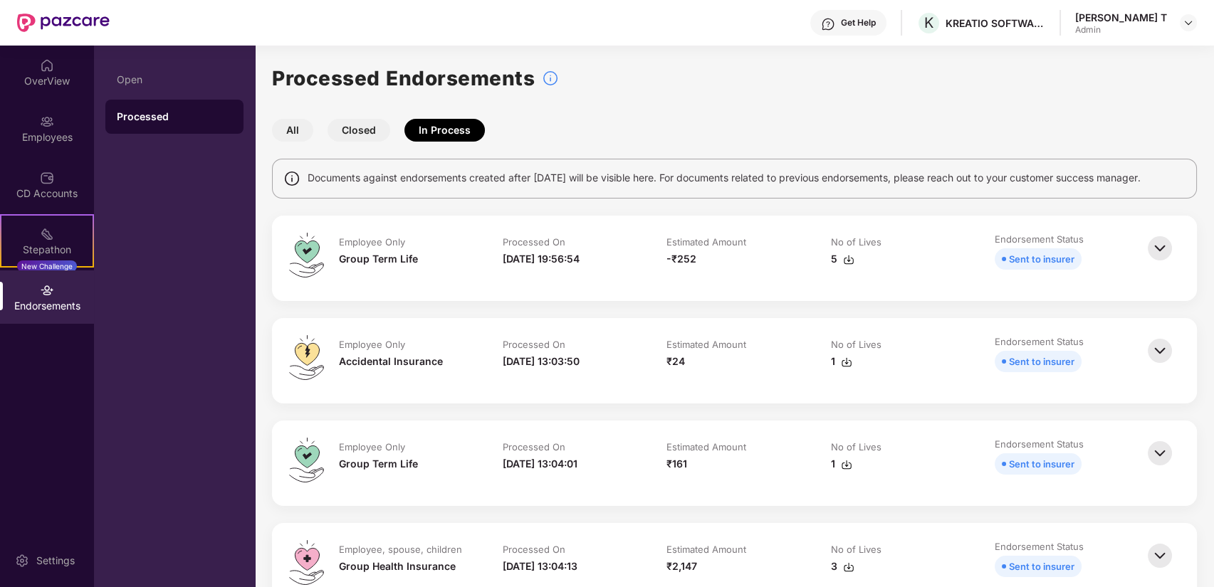
click at [1148, 355] on img at bounding box center [1159, 350] width 31 height 31
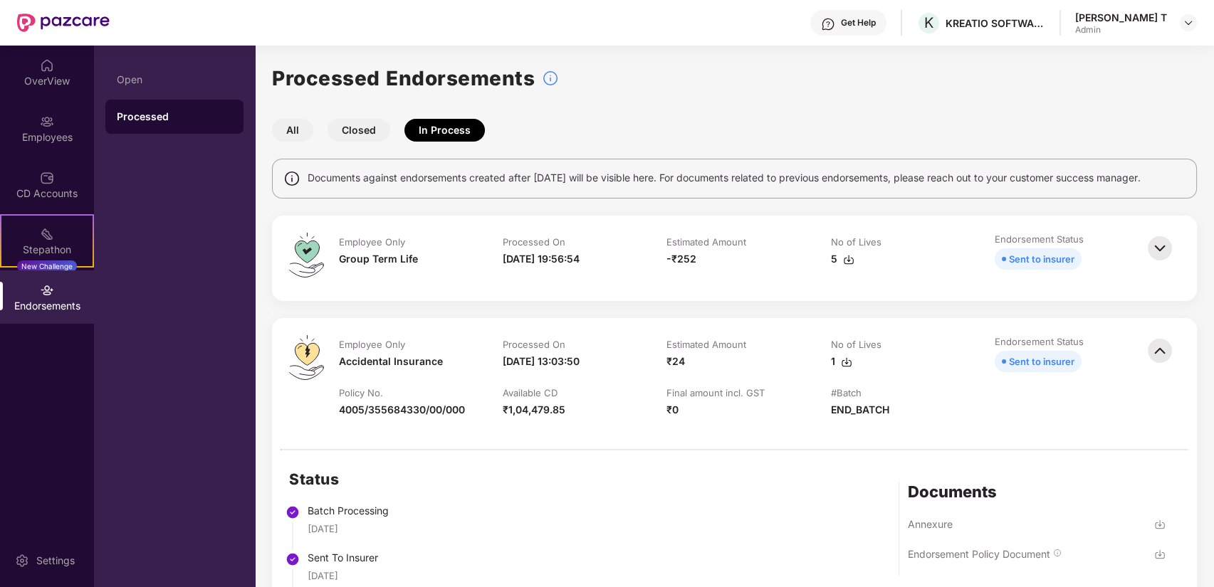
scroll to position [237, 0]
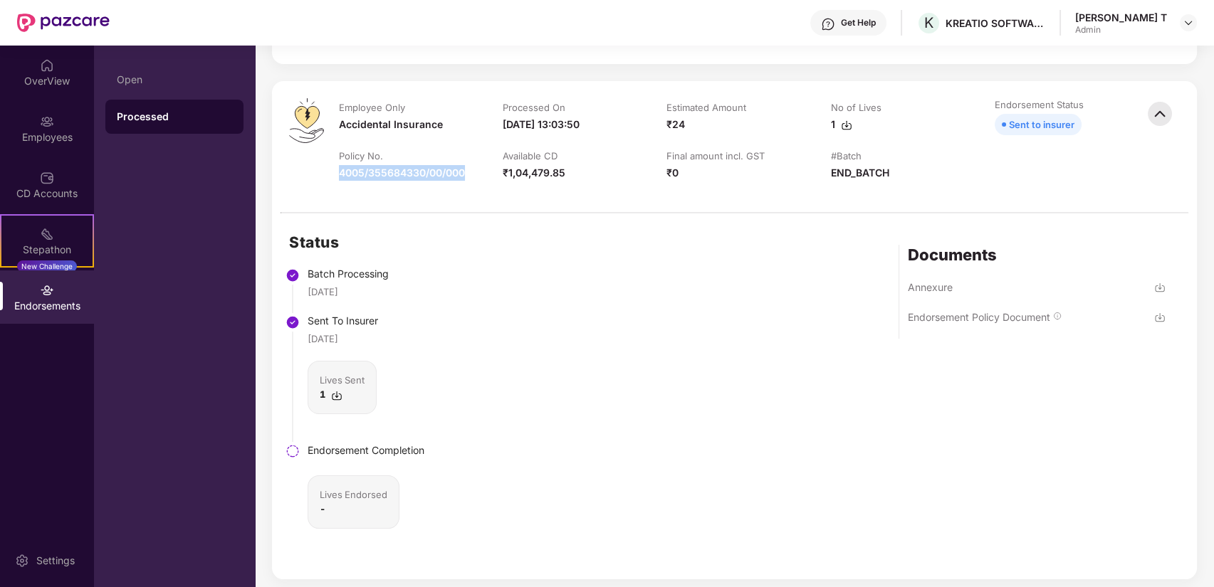
drag, startPoint x: 469, startPoint y: 171, endPoint x: 338, endPoint y: 169, distance: 131.0
click at [339, 169] on div "4005/355684330/00/000" at bounding box center [406, 173] width 135 height 16
click at [369, 172] on div "4005/355684330/00/000" at bounding box center [402, 173] width 126 height 16
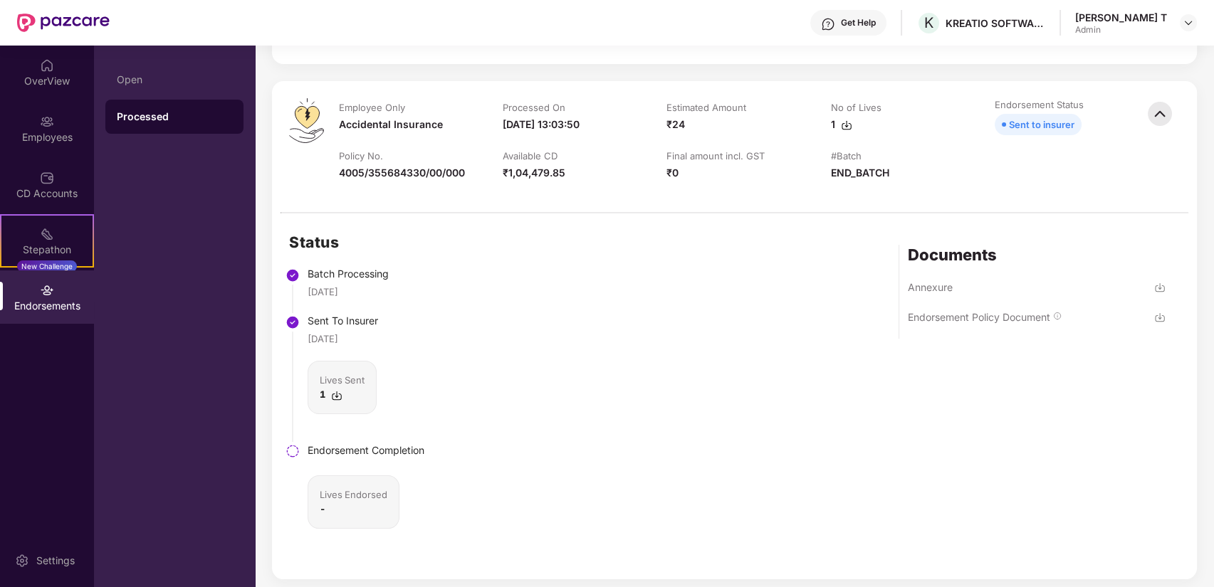
click at [369, 172] on div "4005/355684330/00/000" at bounding box center [402, 173] width 126 height 16
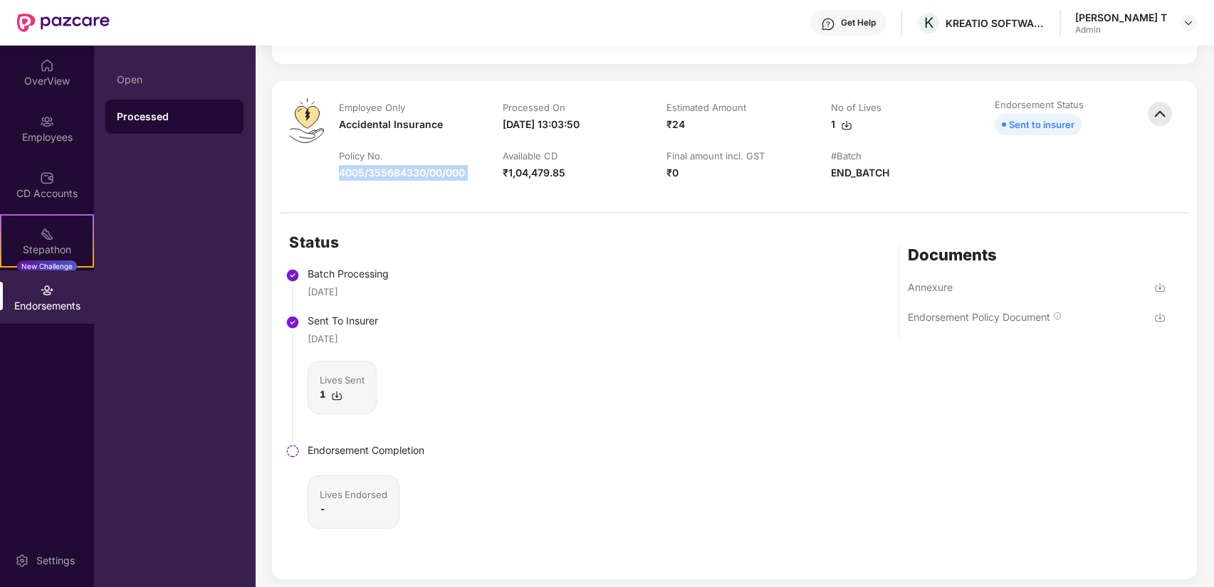
click at [369, 172] on div "4005/355684330/00/000" at bounding box center [402, 173] width 126 height 16
drag, startPoint x: 340, startPoint y: 169, endPoint x: 463, endPoint y: 175, distance: 123.3
click at [463, 175] on div "4005/355684330/00/000" at bounding box center [402, 173] width 126 height 16
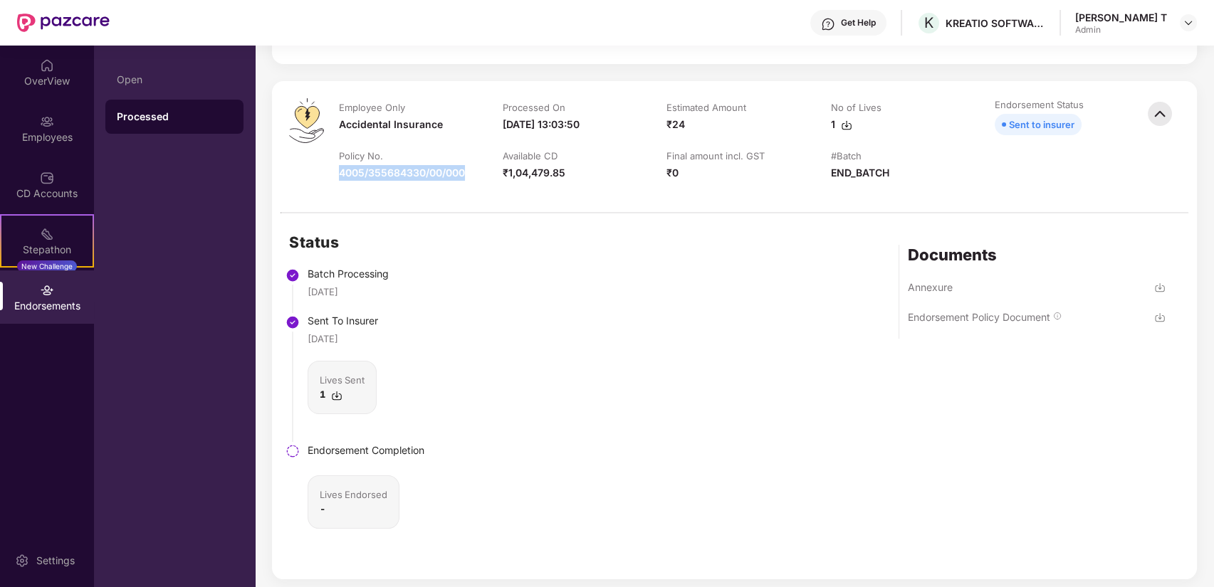
copy div "4005/355684330/00/000"
drag, startPoint x: 465, startPoint y: 174, endPoint x: 330, endPoint y: 172, distance: 134.6
click at [330, 172] on td "Policy No. 4005/355684330/00/000" at bounding box center [407, 172] width 164 height 46
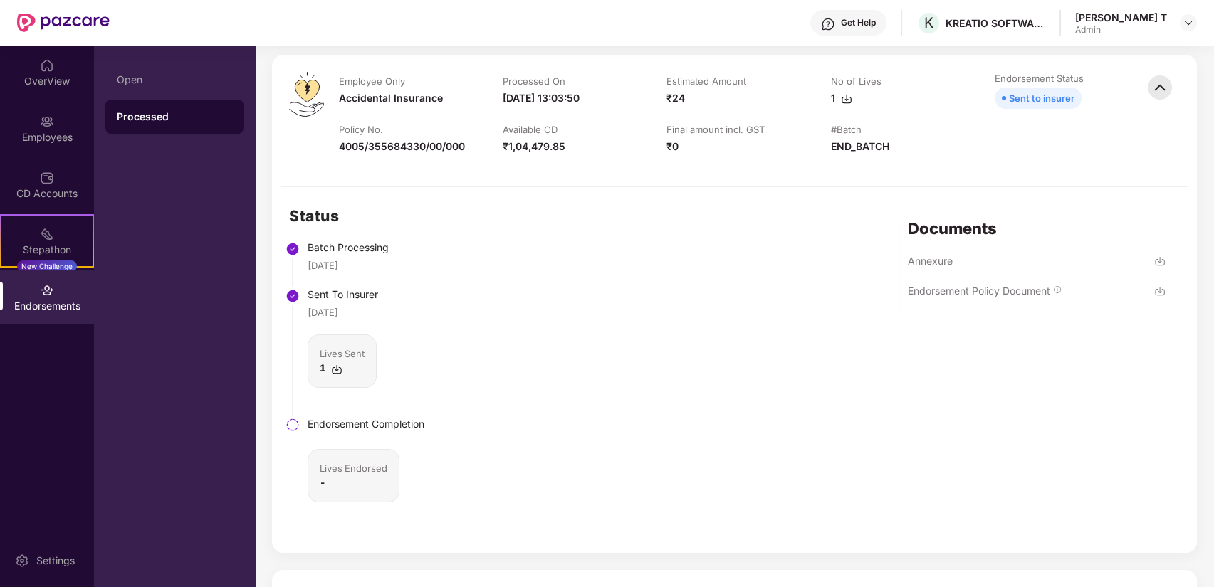
scroll to position [158, 0]
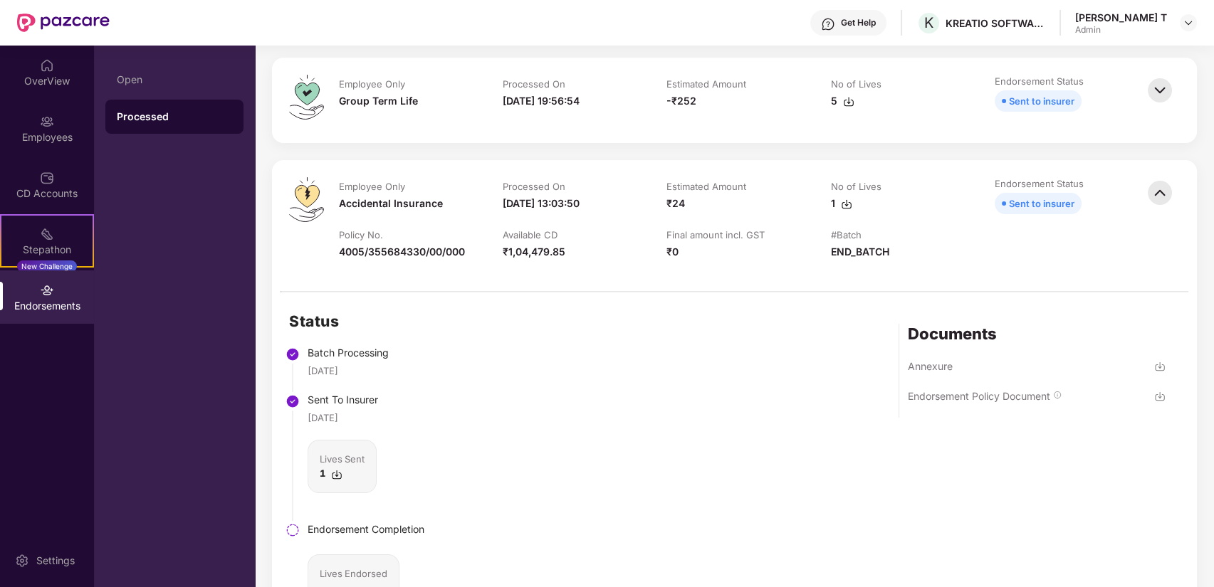
click at [1158, 397] on img at bounding box center [1159, 396] width 11 height 11
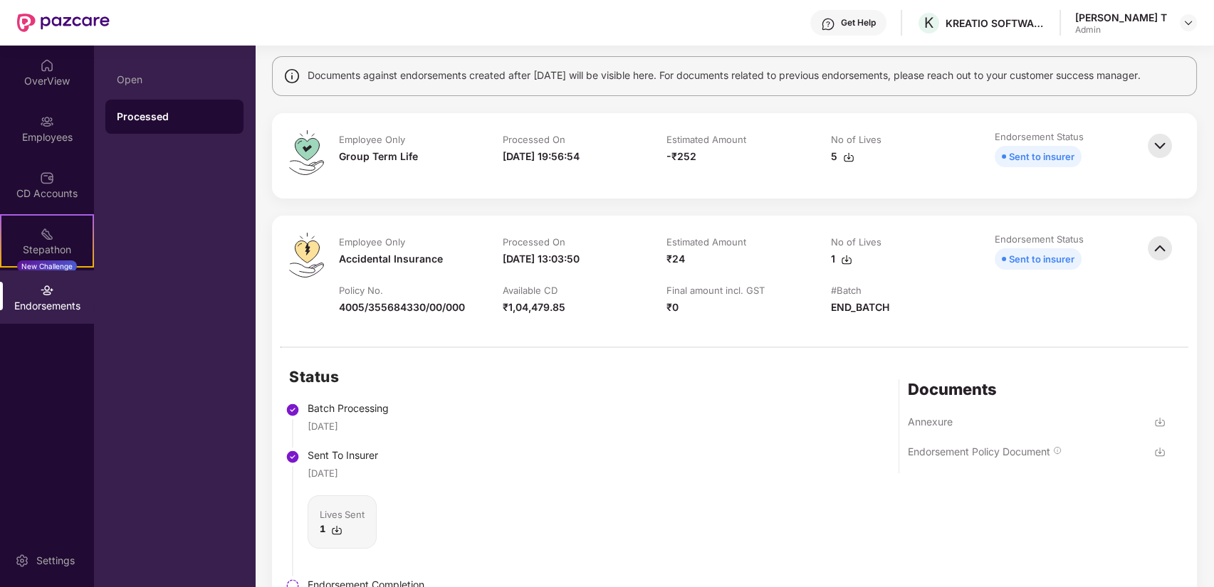
scroll to position [79, 0]
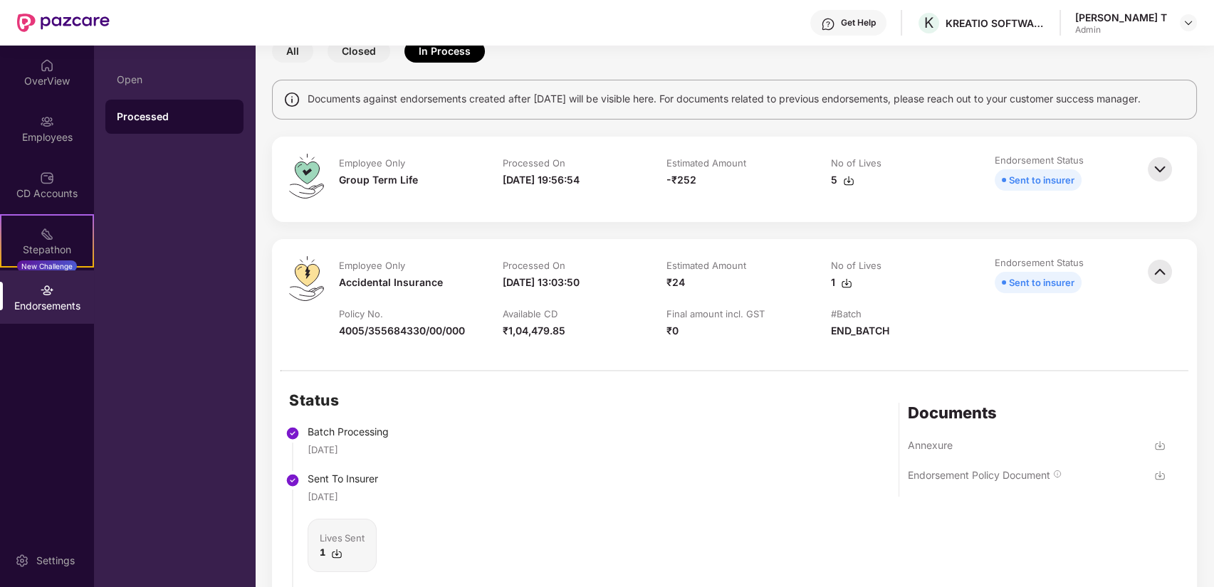
click at [1155, 267] on img at bounding box center [1159, 271] width 31 height 31
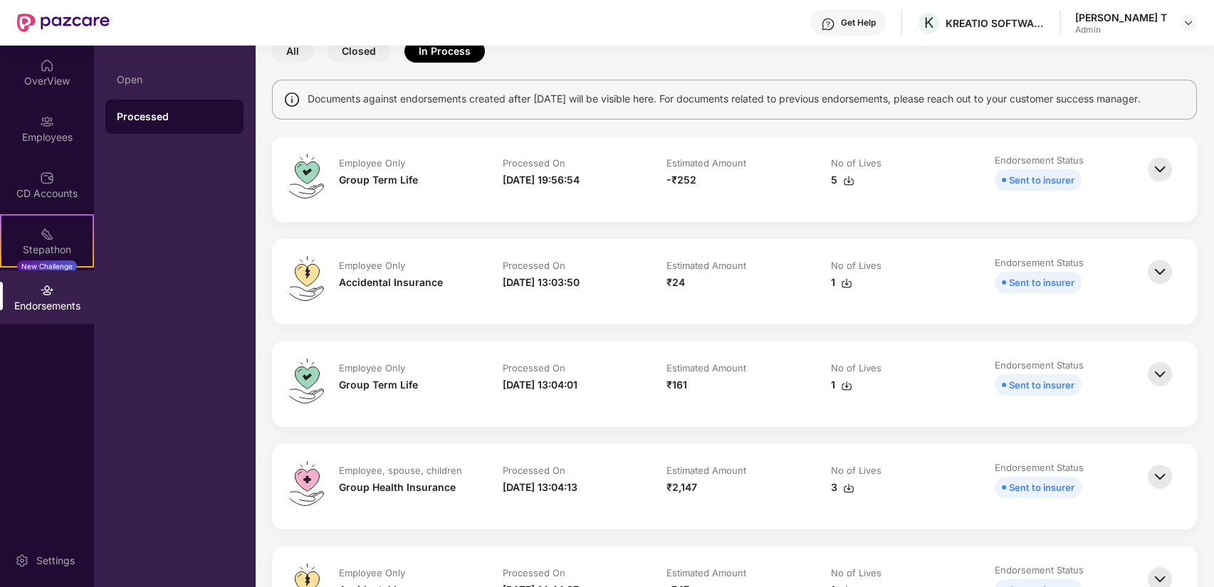
click at [852, 179] on img at bounding box center [848, 180] width 11 height 11
click at [1153, 175] on img at bounding box center [1159, 169] width 31 height 31
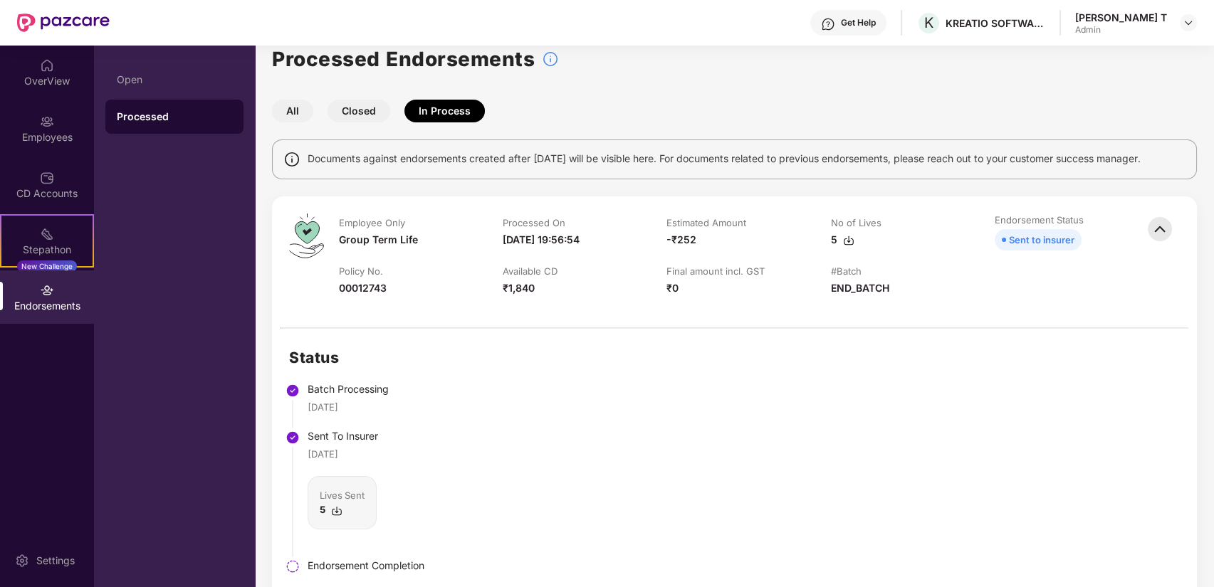
scroll to position [0, 0]
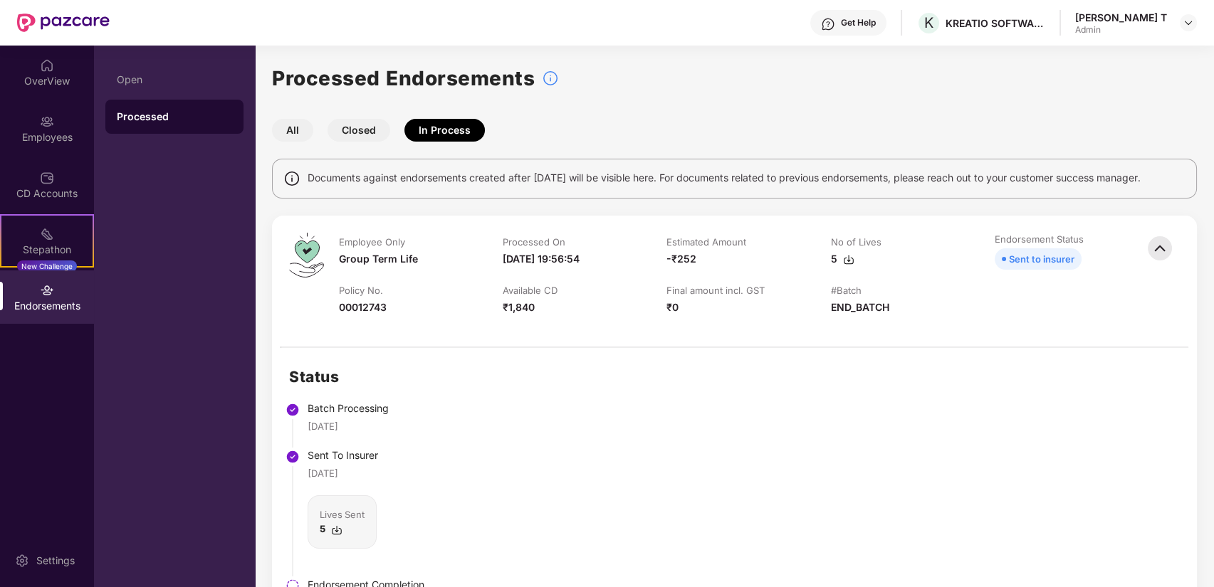
click at [1167, 243] on img at bounding box center [1159, 248] width 31 height 31
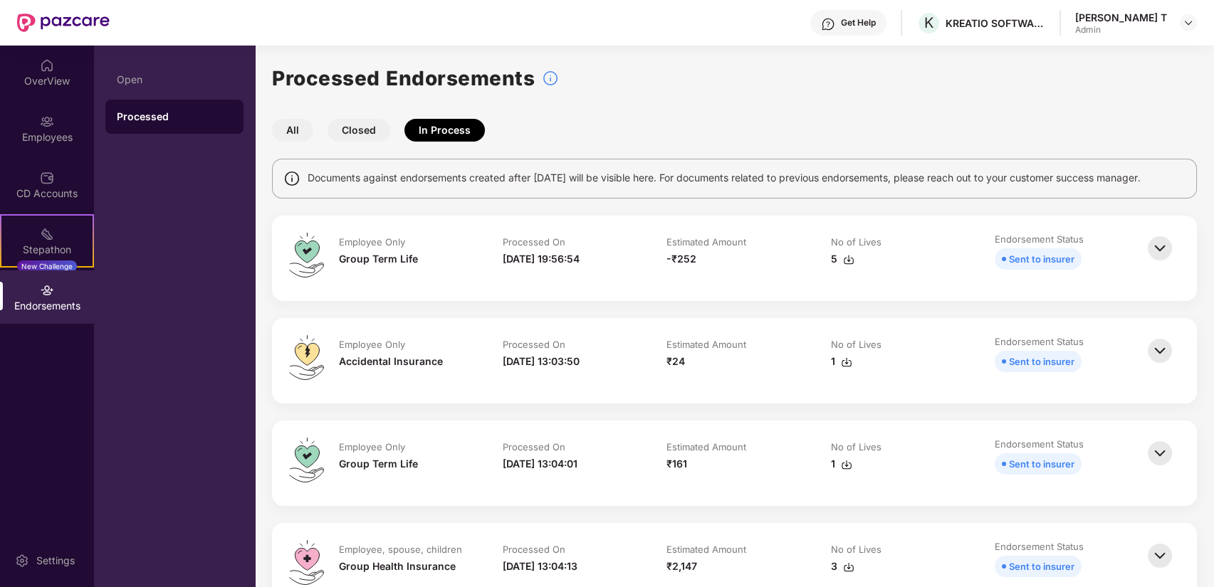
click at [285, 129] on button "All" at bounding box center [292, 130] width 41 height 23
click at [1194, 26] on div at bounding box center [1188, 22] width 17 height 17
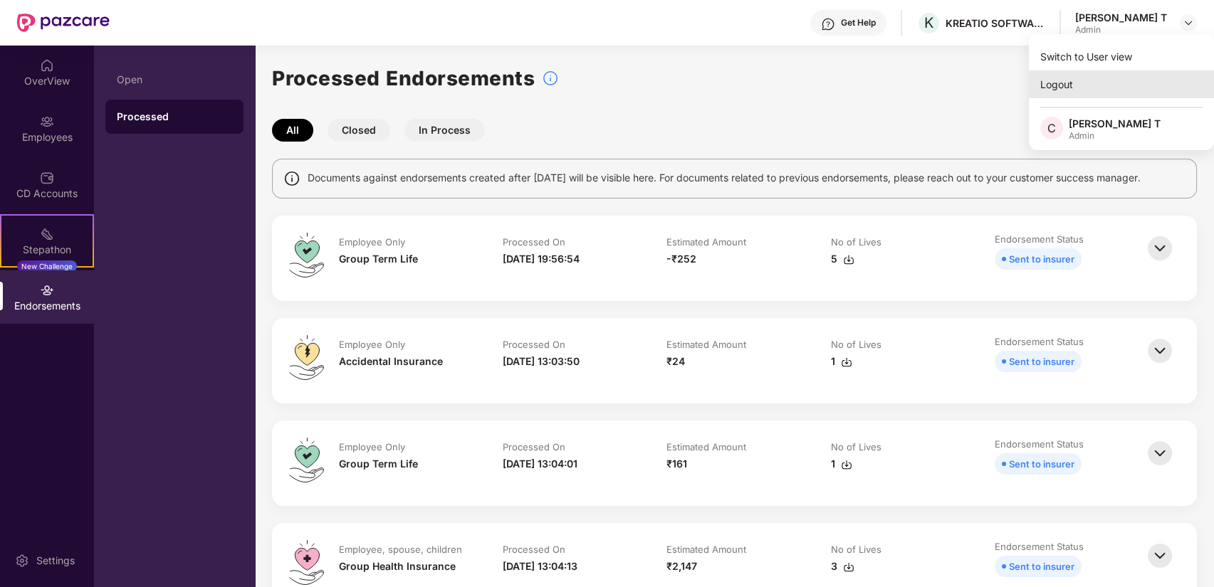
click at [1132, 96] on div "Logout" at bounding box center [1121, 84] width 185 height 28
